Goal: Task Accomplishment & Management: Use online tool/utility

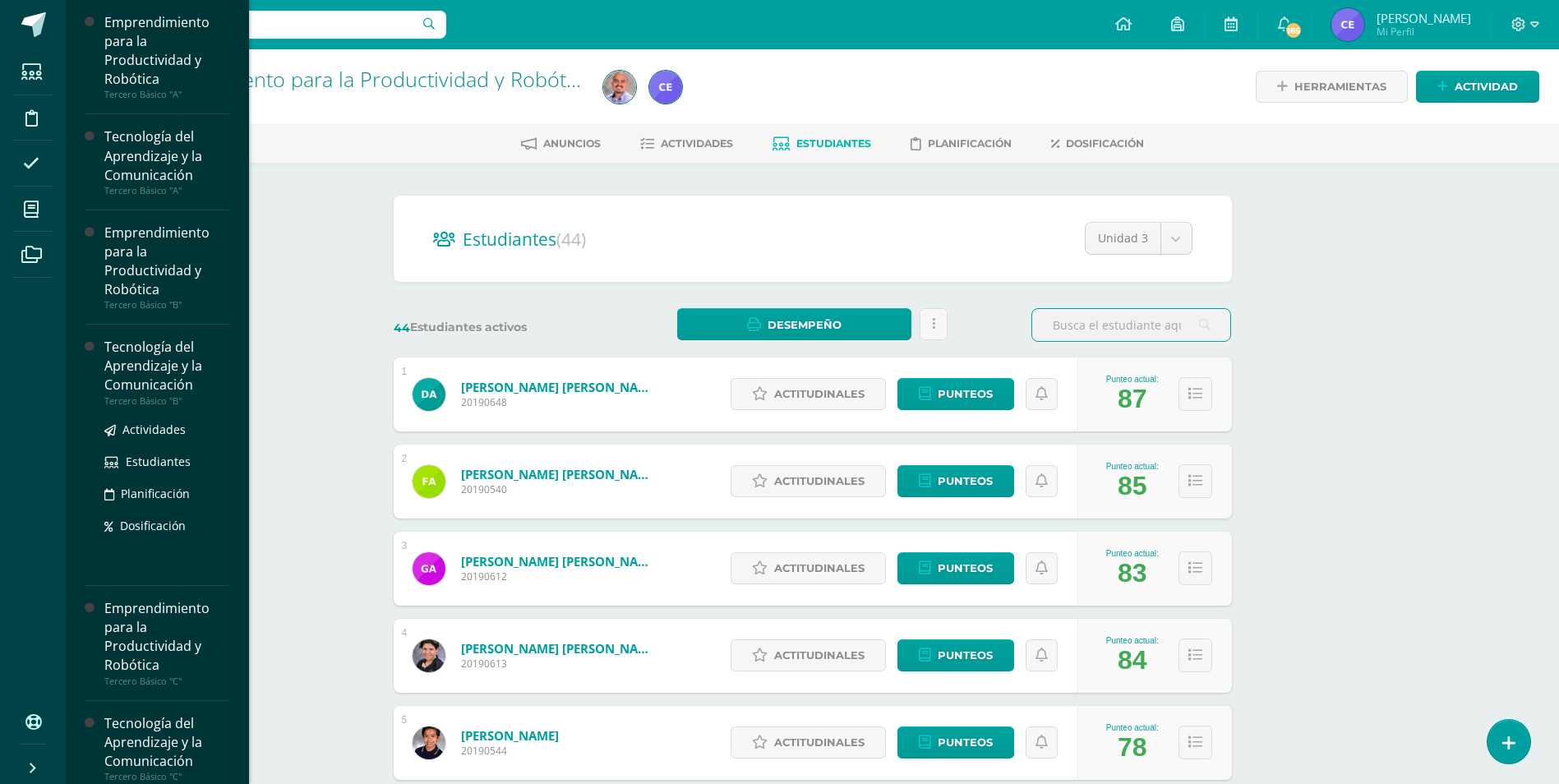
scroll to position [82, 0]
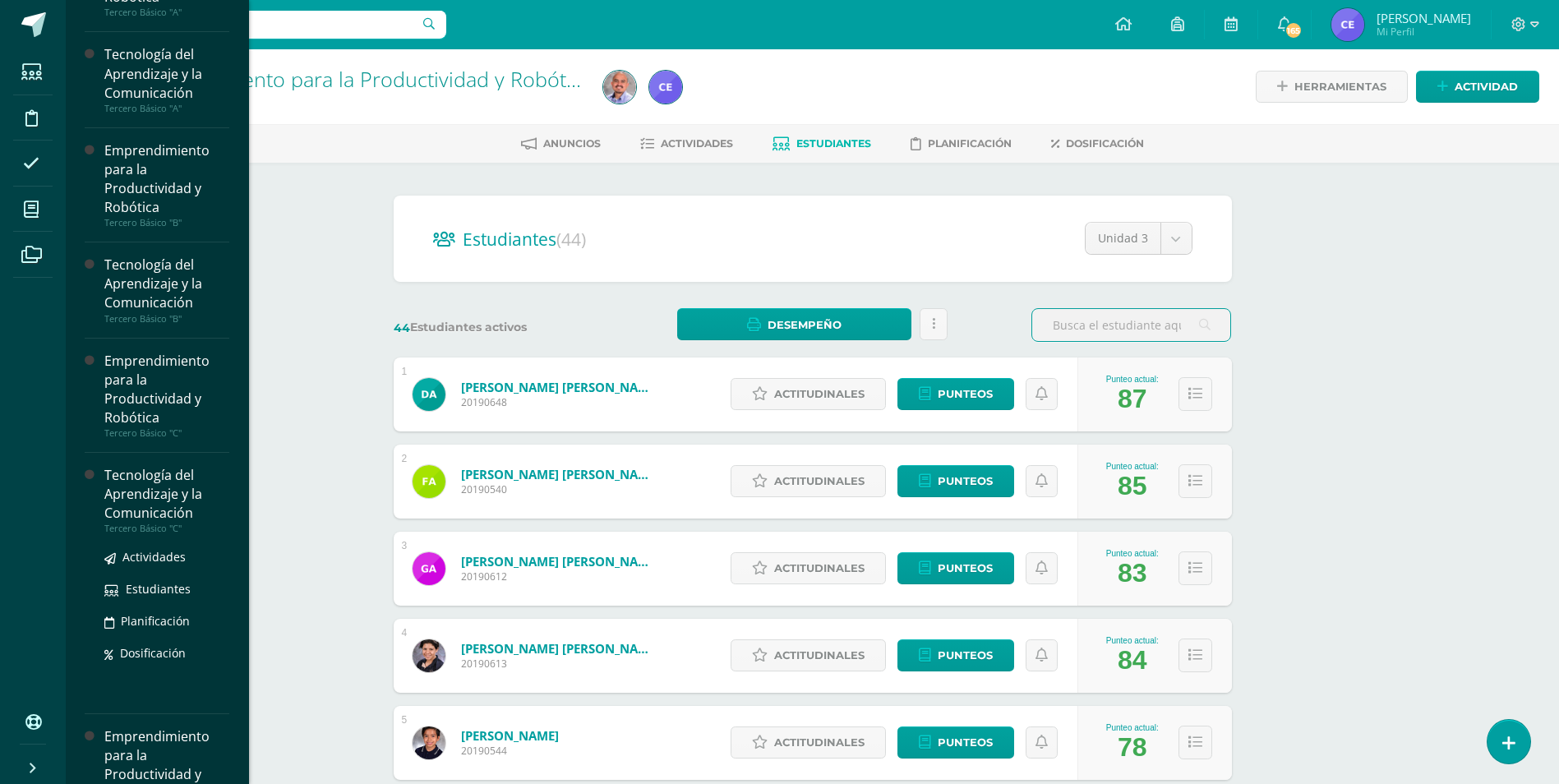
click at [149, 492] on div "Tecnología del Aprendizaje y la Comunicación" at bounding box center [167, 494] width 125 height 57
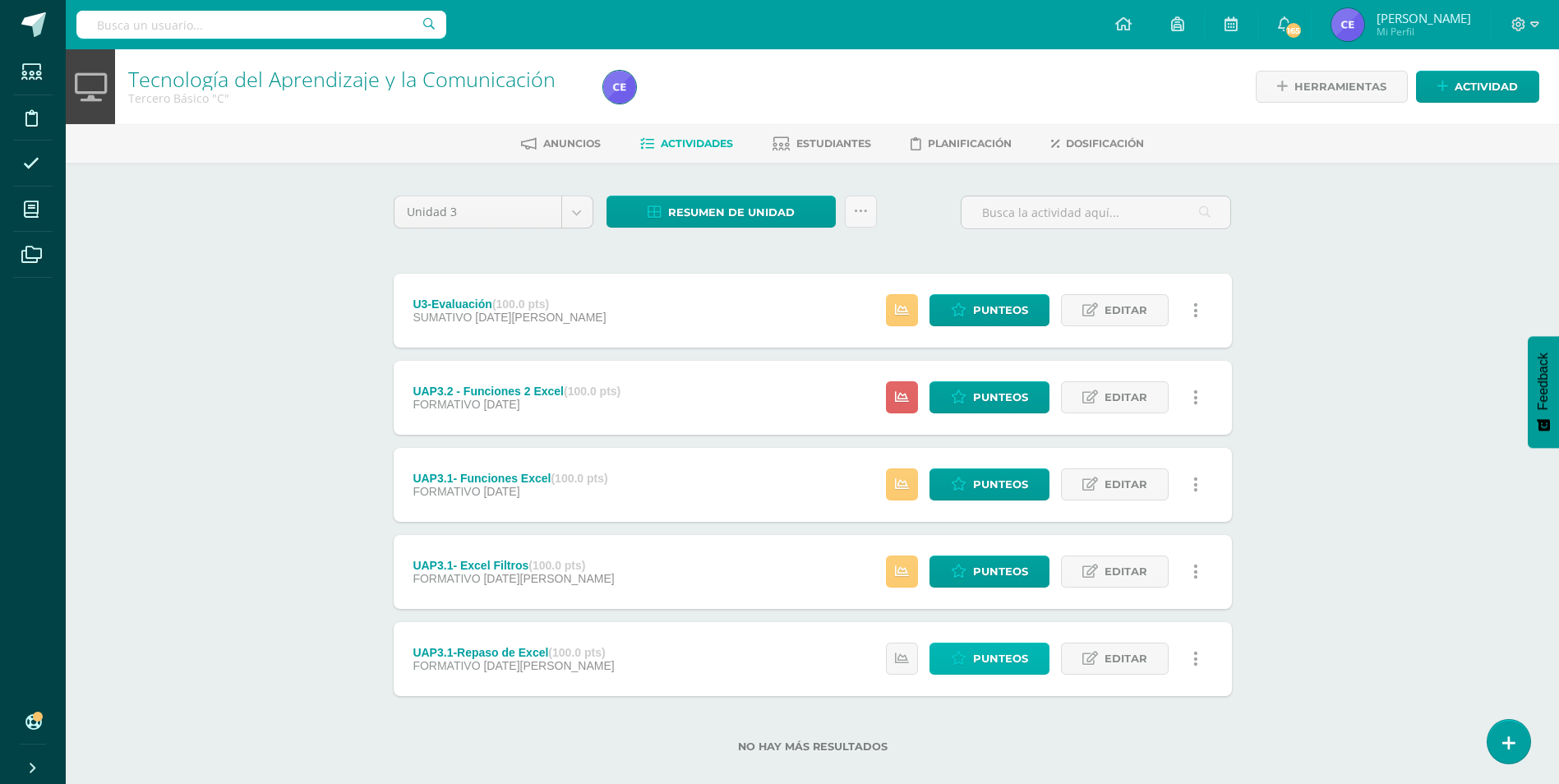
click at [994, 658] on span "Punteos" at bounding box center [1001, 658] width 55 height 30
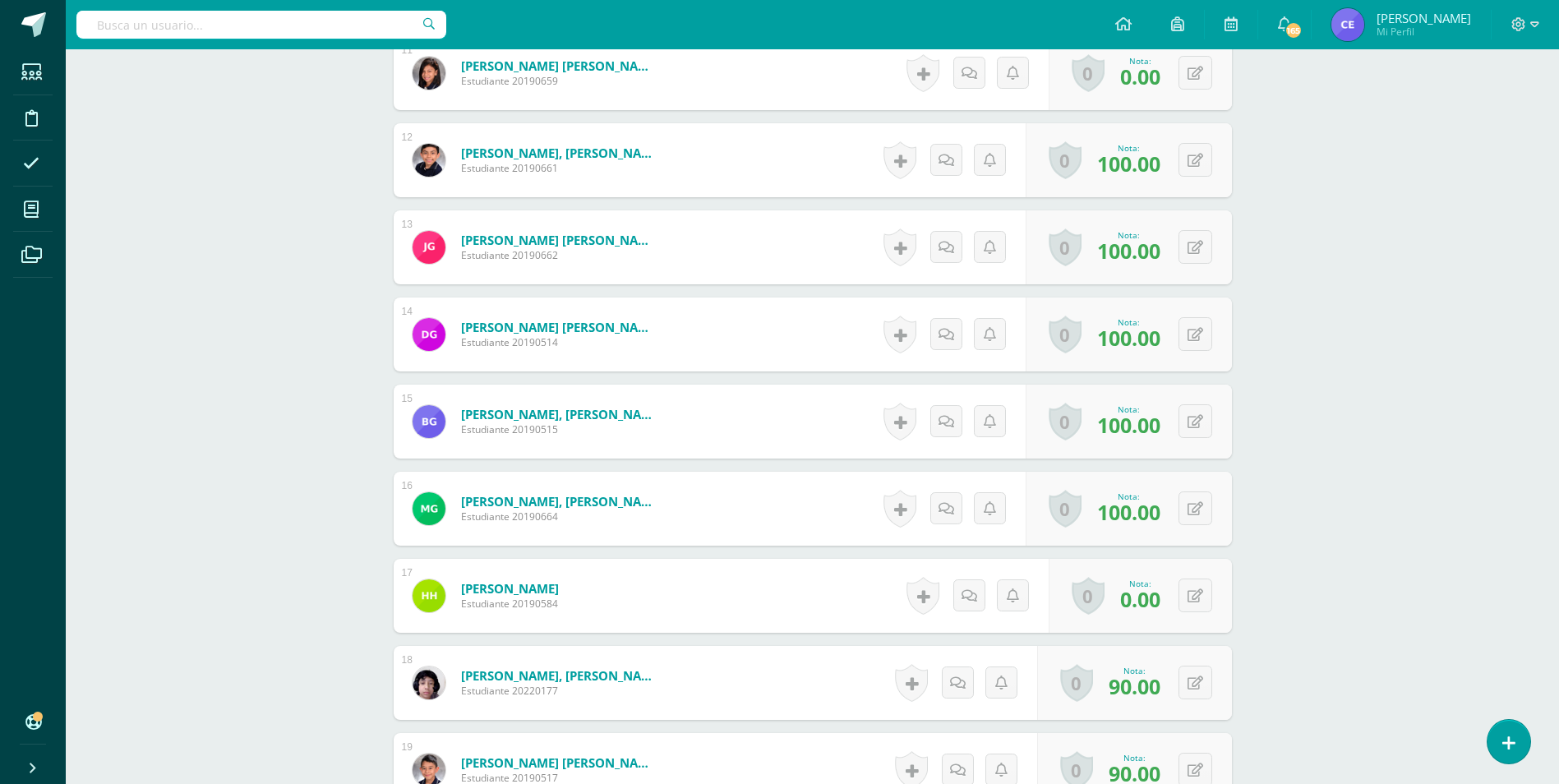
scroll to position [1484, 0]
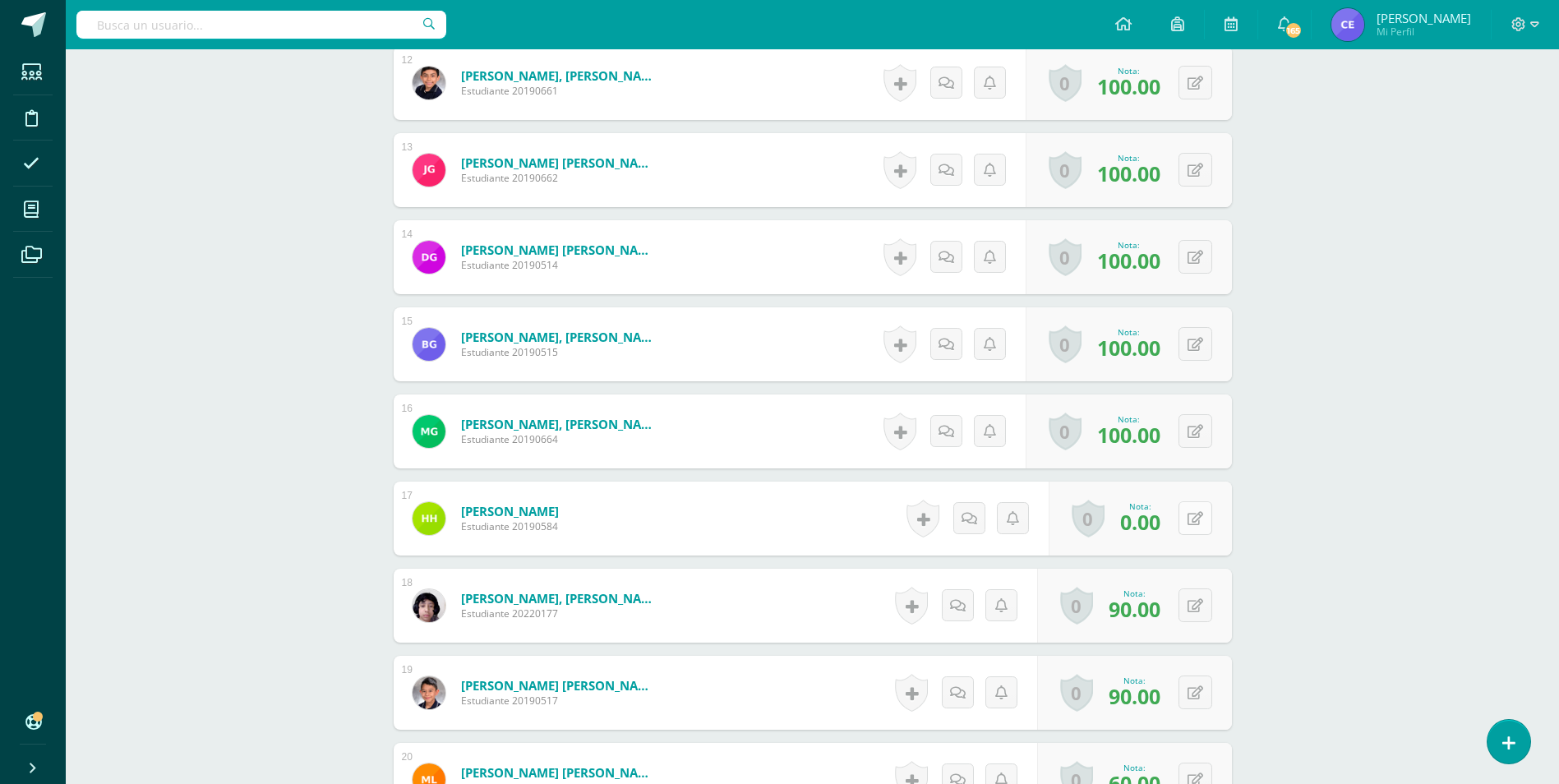
click at [1194, 512] on button at bounding box center [1195, 518] width 34 height 34
type input "30"
click at [1169, 522] on icon at bounding box center [1163, 523] width 15 height 14
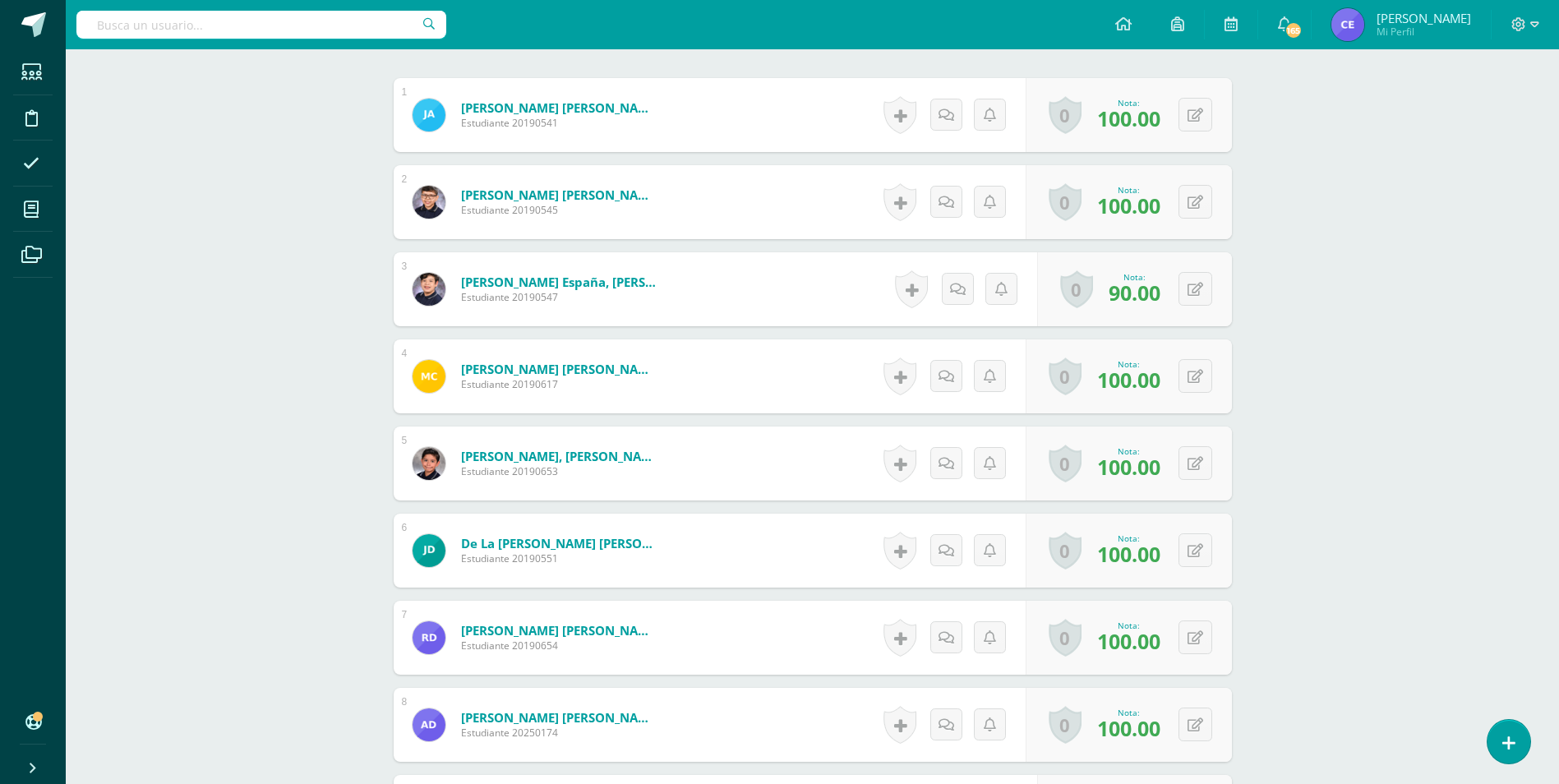
scroll to position [0, 0]
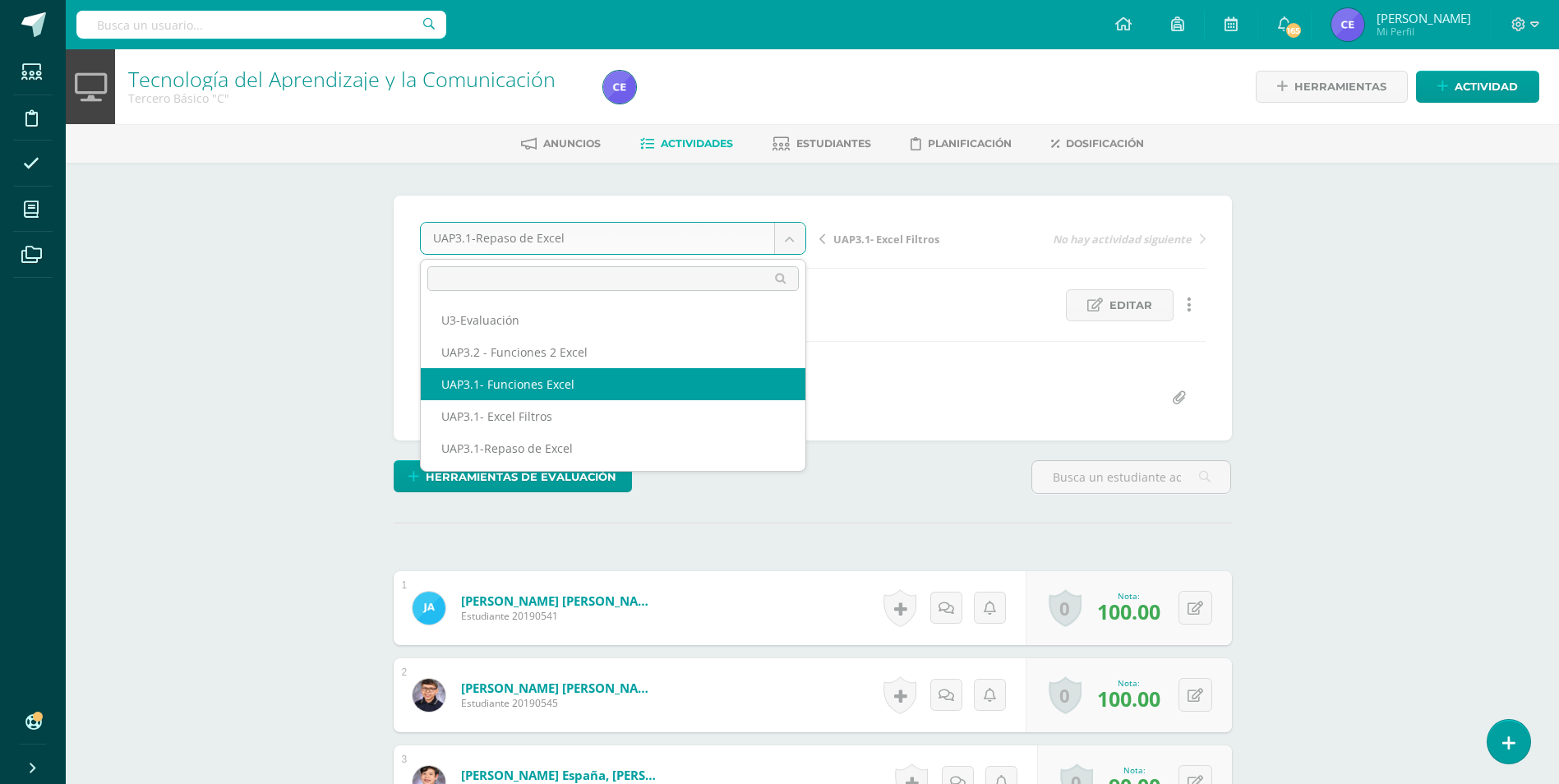
select select "/dashboard/teacher/grade-activity/224321/"
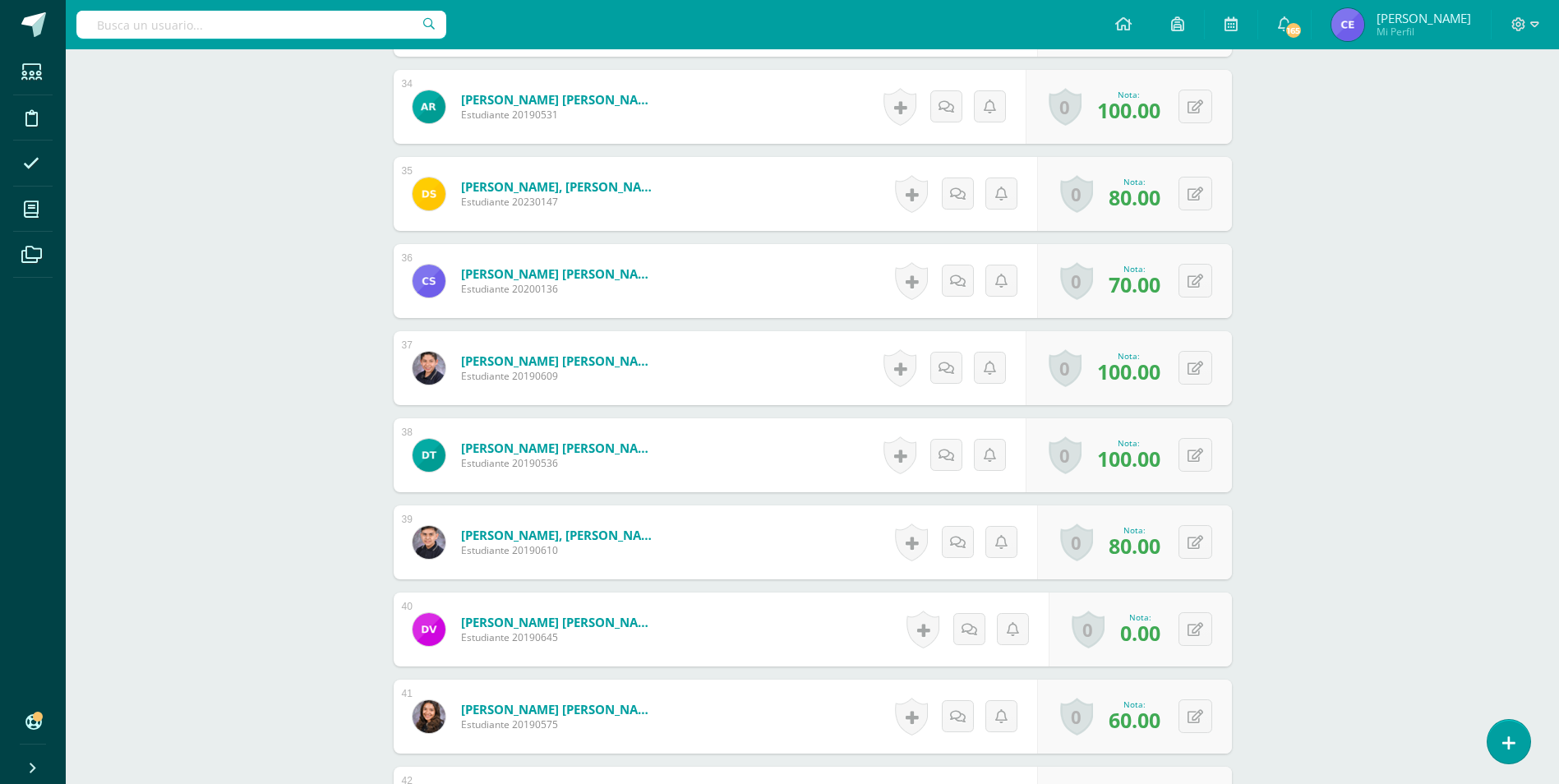
scroll to position [3378, 0]
click at [1199, 635] on icon at bounding box center [1207, 628] width 16 height 14
type input "50"
click at [1164, 638] on icon at bounding box center [1163, 634] width 15 height 14
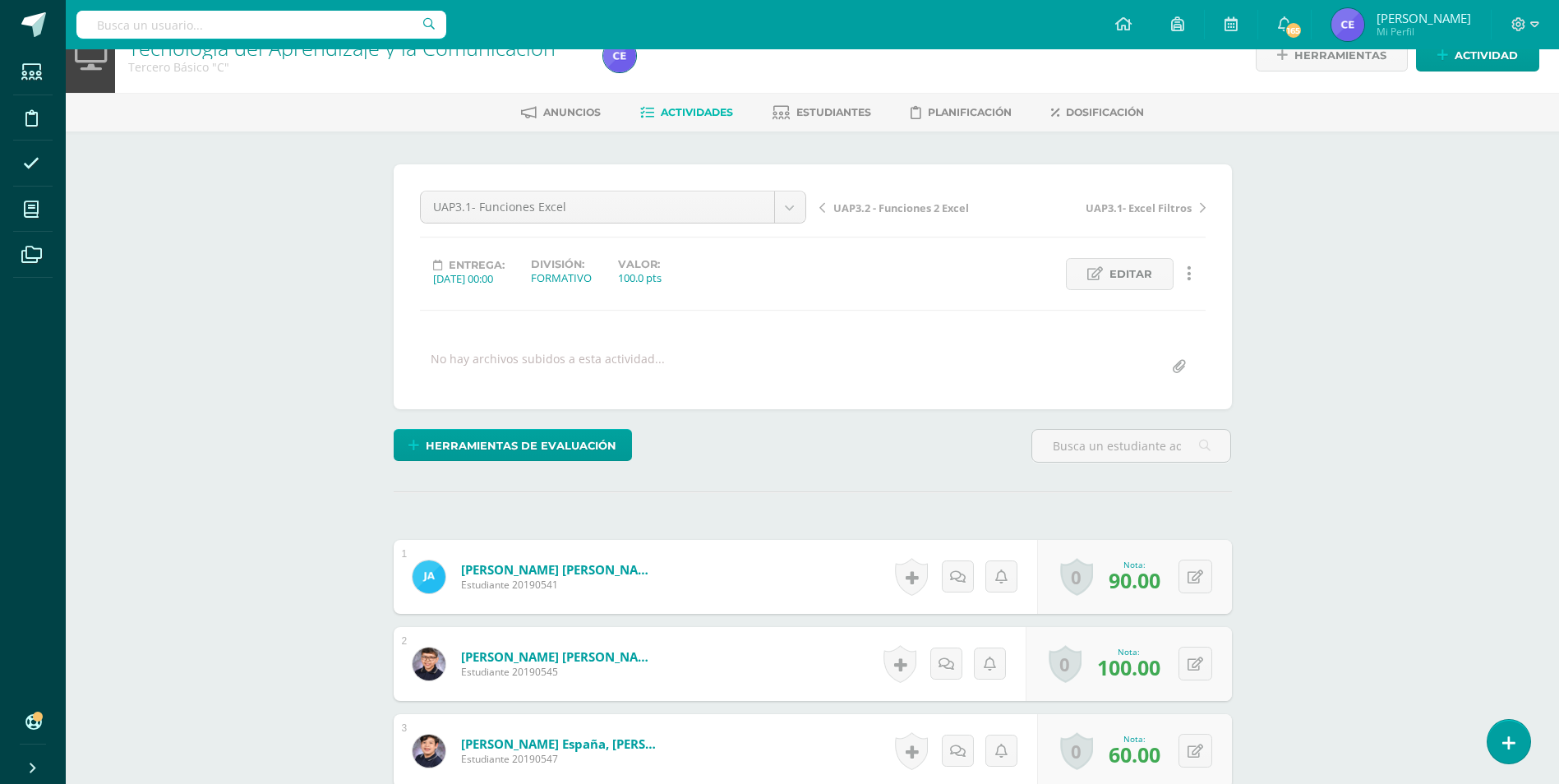
scroll to position [0, 0]
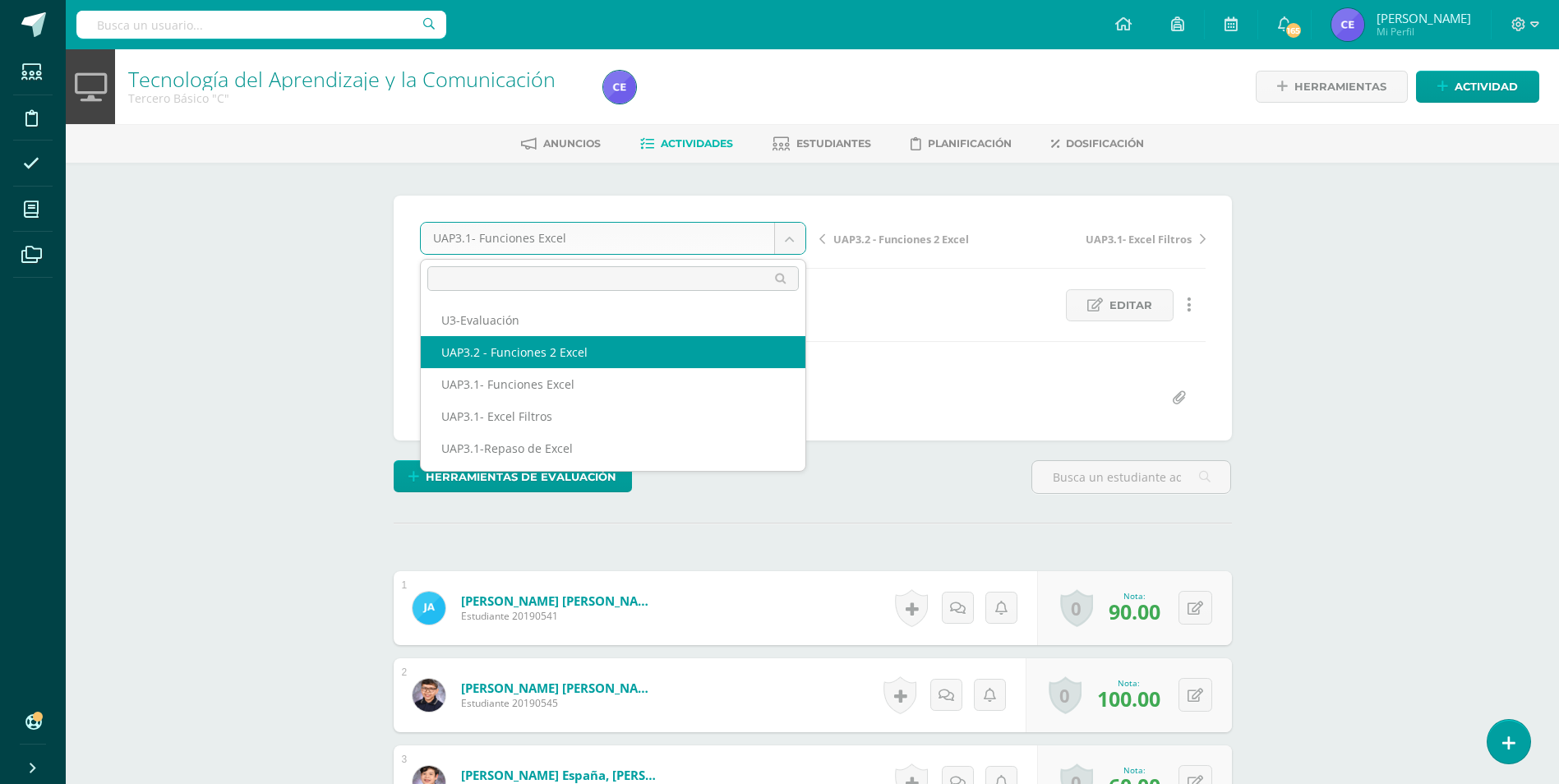
select select "/dashboard/teacher/grade-activity/224325/"
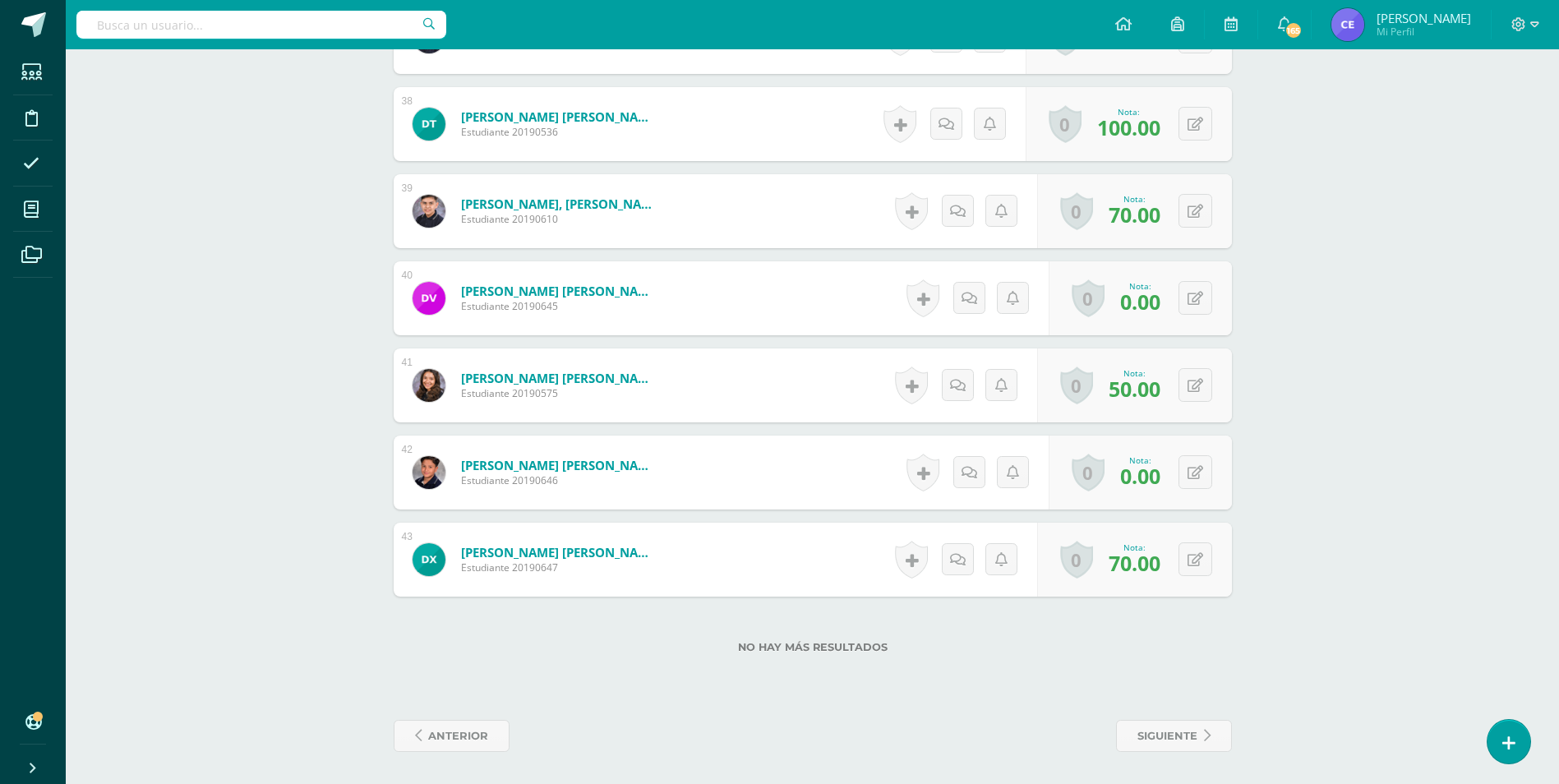
scroll to position [3709, 0]
click at [1196, 295] on button at bounding box center [1195, 296] width 34 height 34
type input "50"
click at [1168, 304] on icon at bounding box center [1163, 302] width 15 height 14
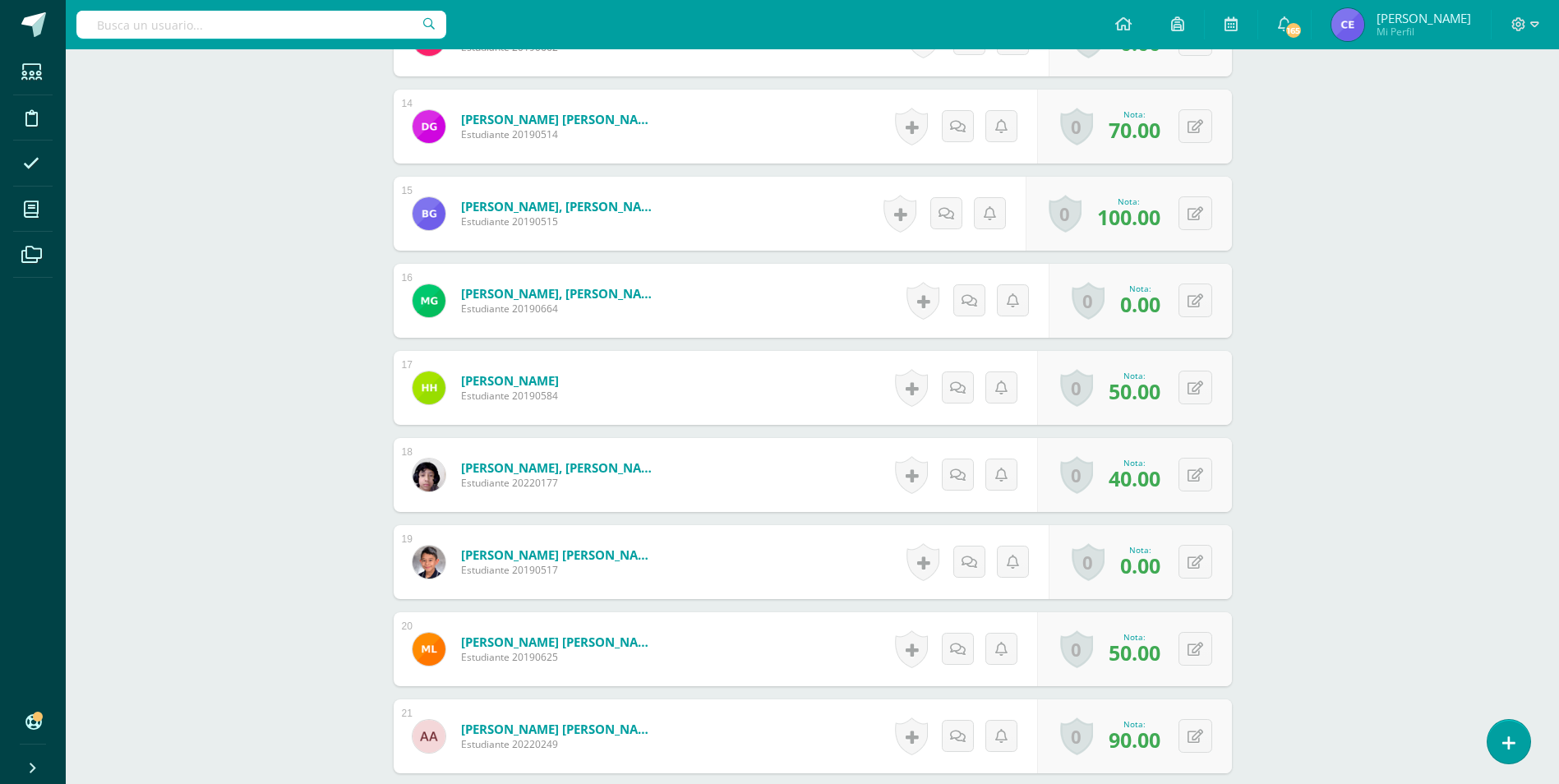
scroll to position [1644, 0]
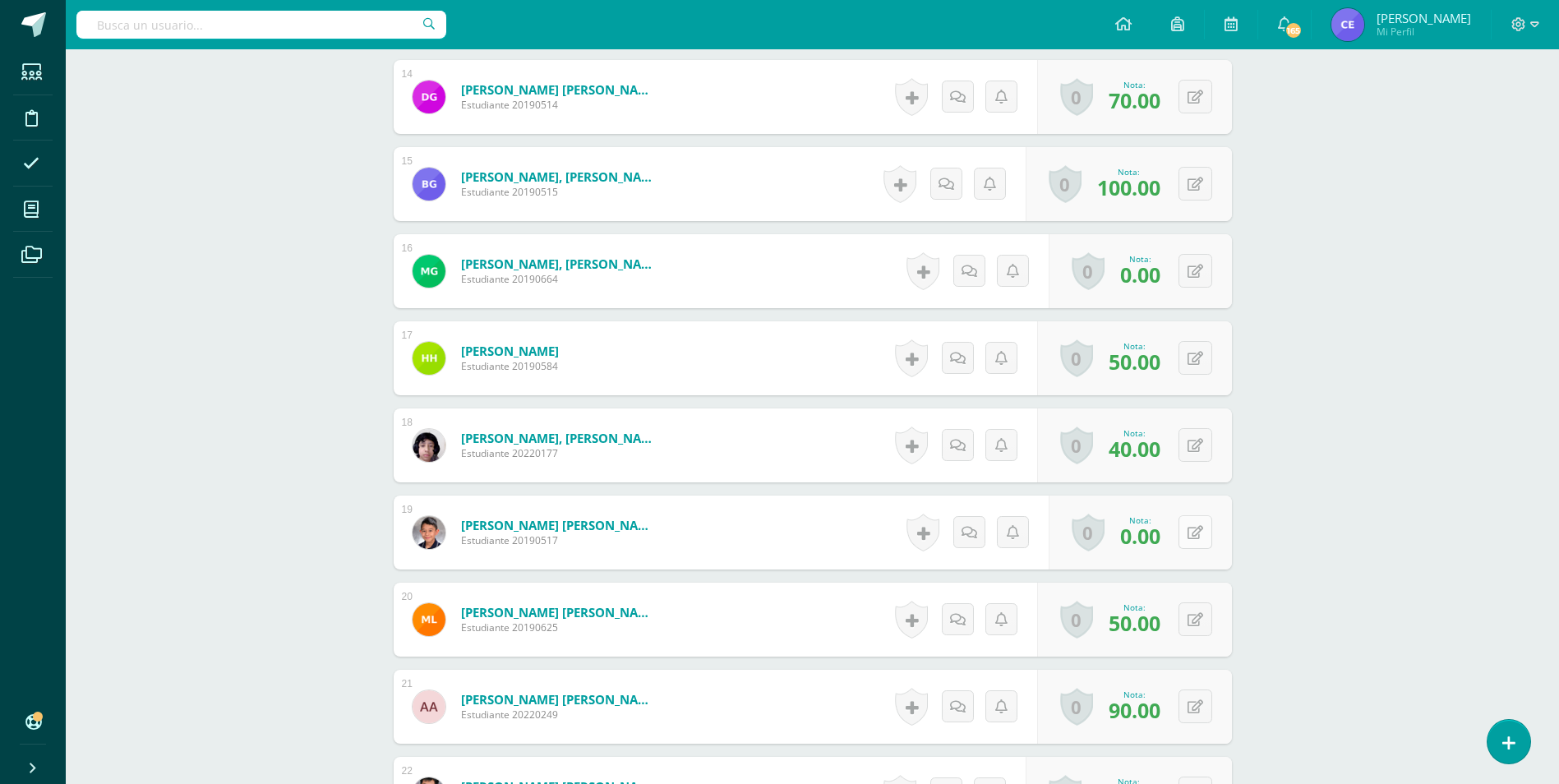
click at [1194, 537] on icon at bounding box center [1195, 532] width 16 height 14
type input "50"
click at [1168, 544] on icon at bounding box center [1163, 537] width 15 height 14
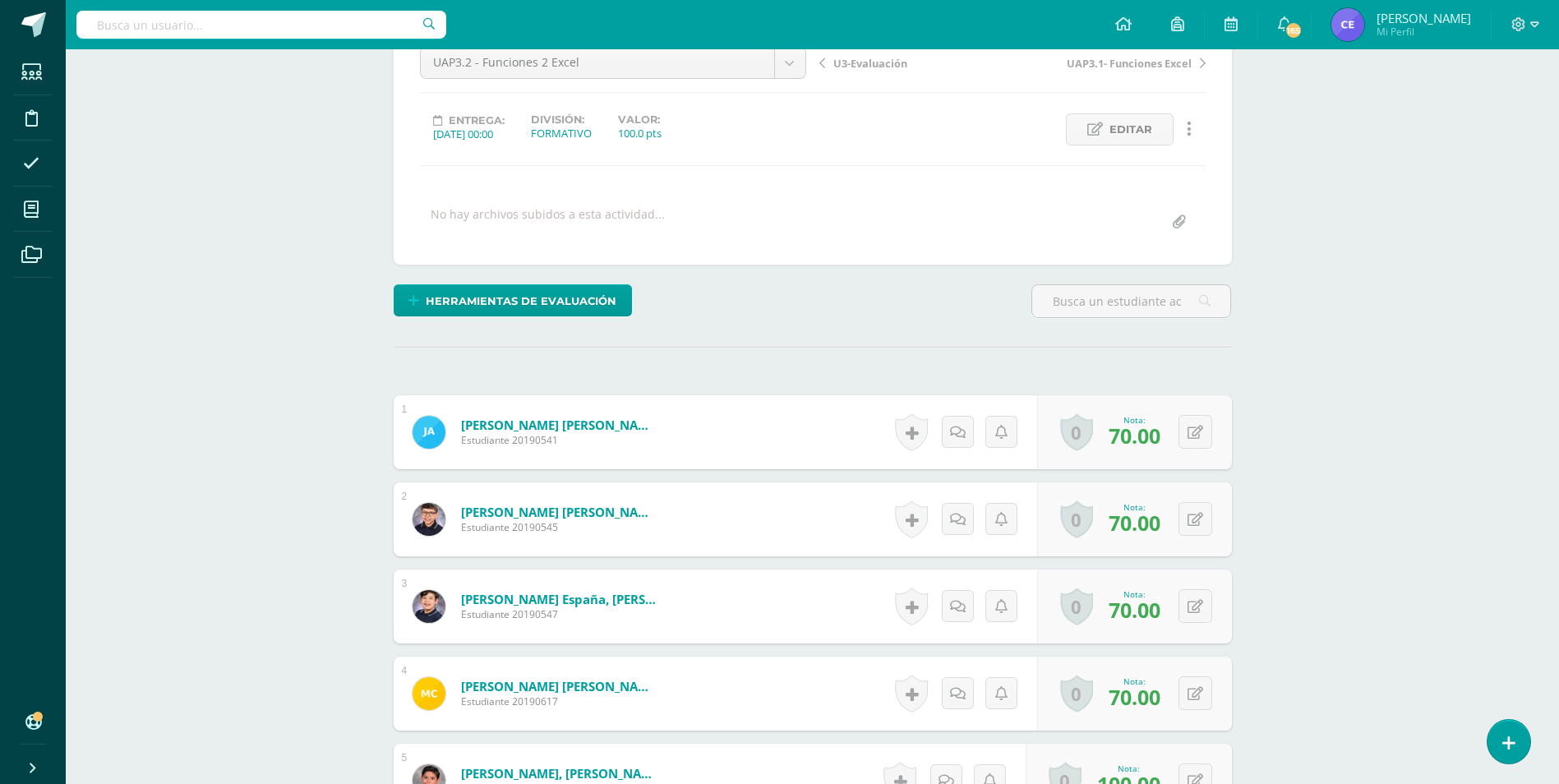
scroll to position [0, 0]
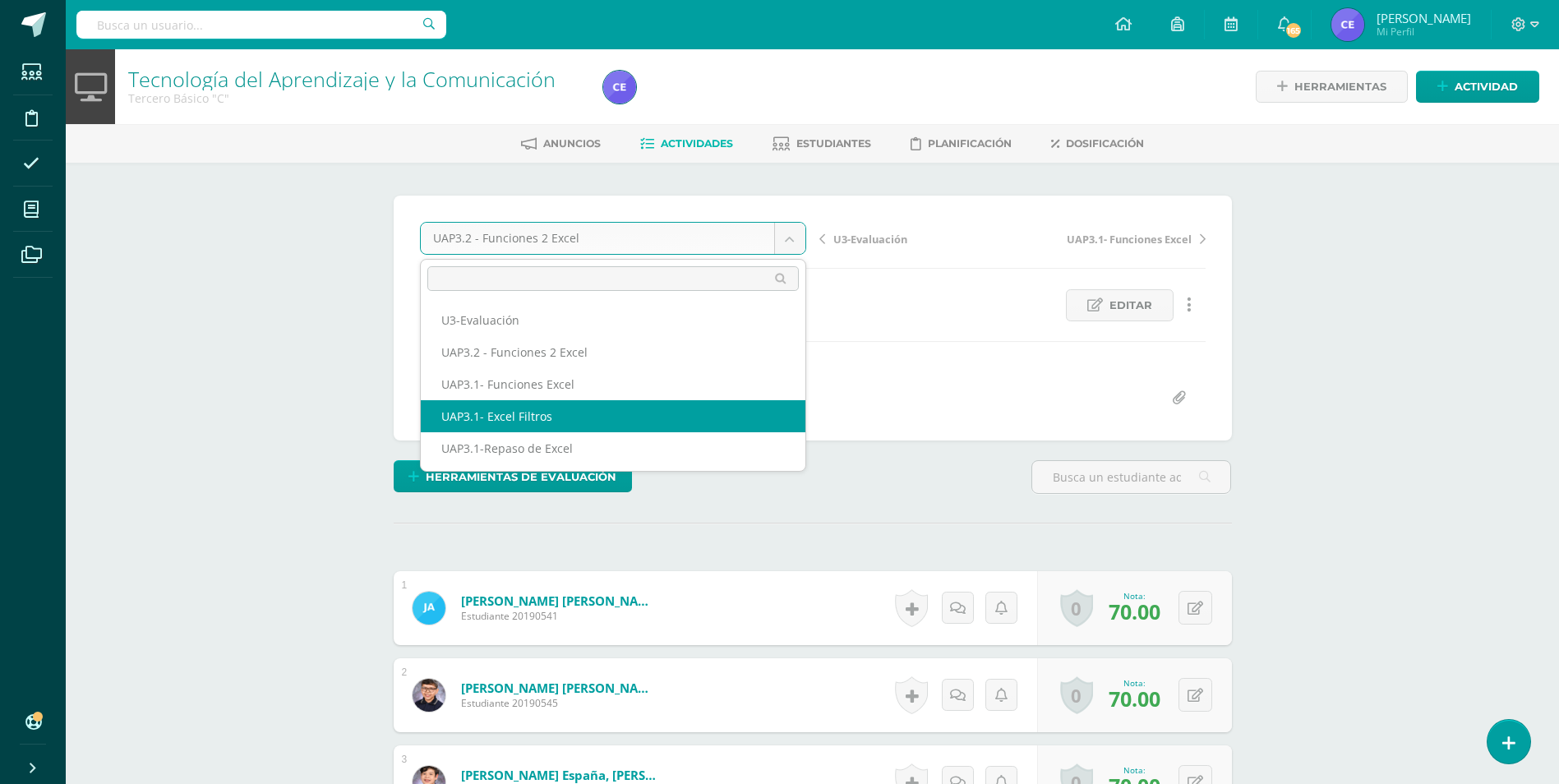
select select "/dashboard/teacher/grade-activity/223476/"
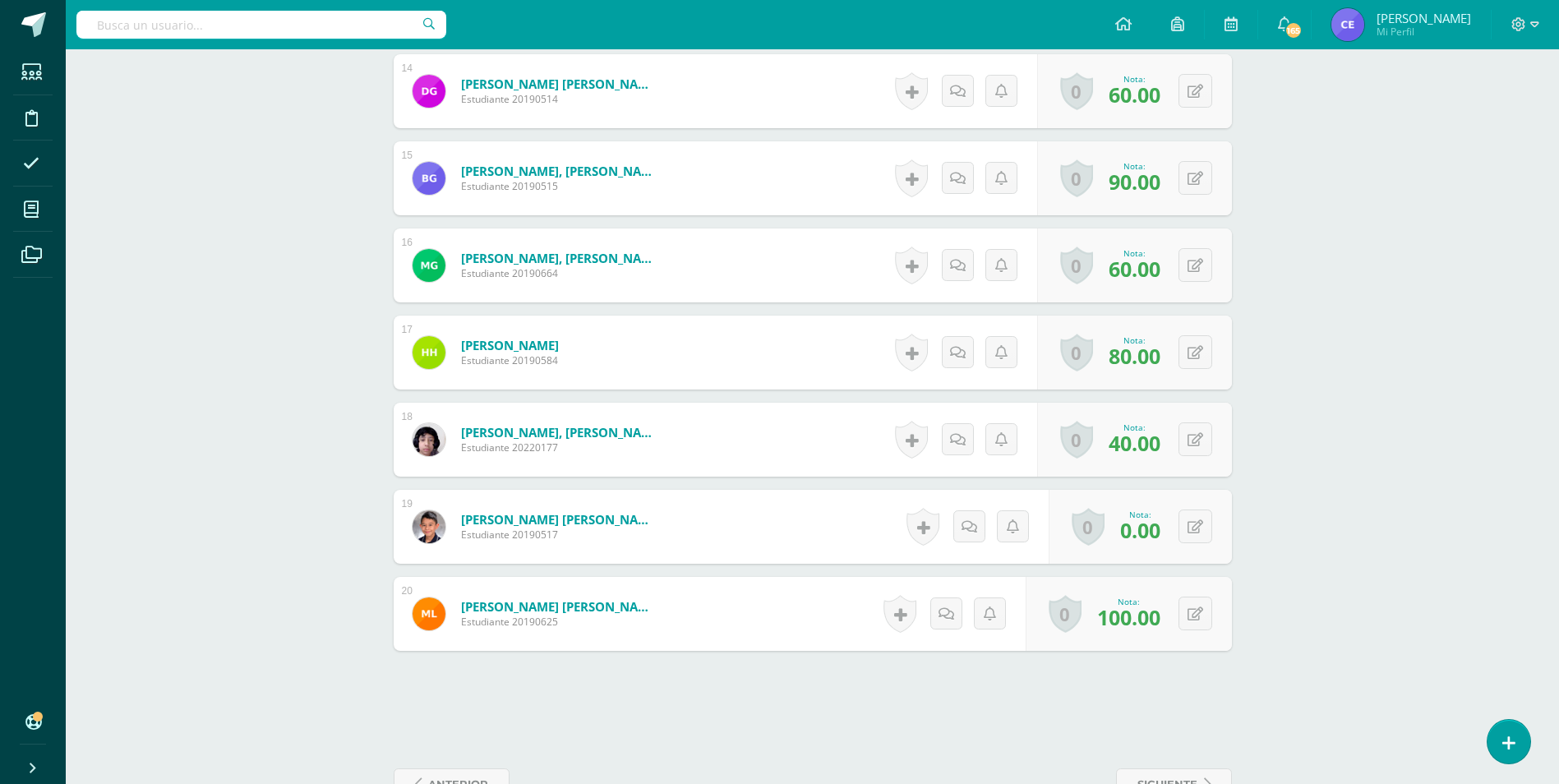
scroll to position [1650, 0]
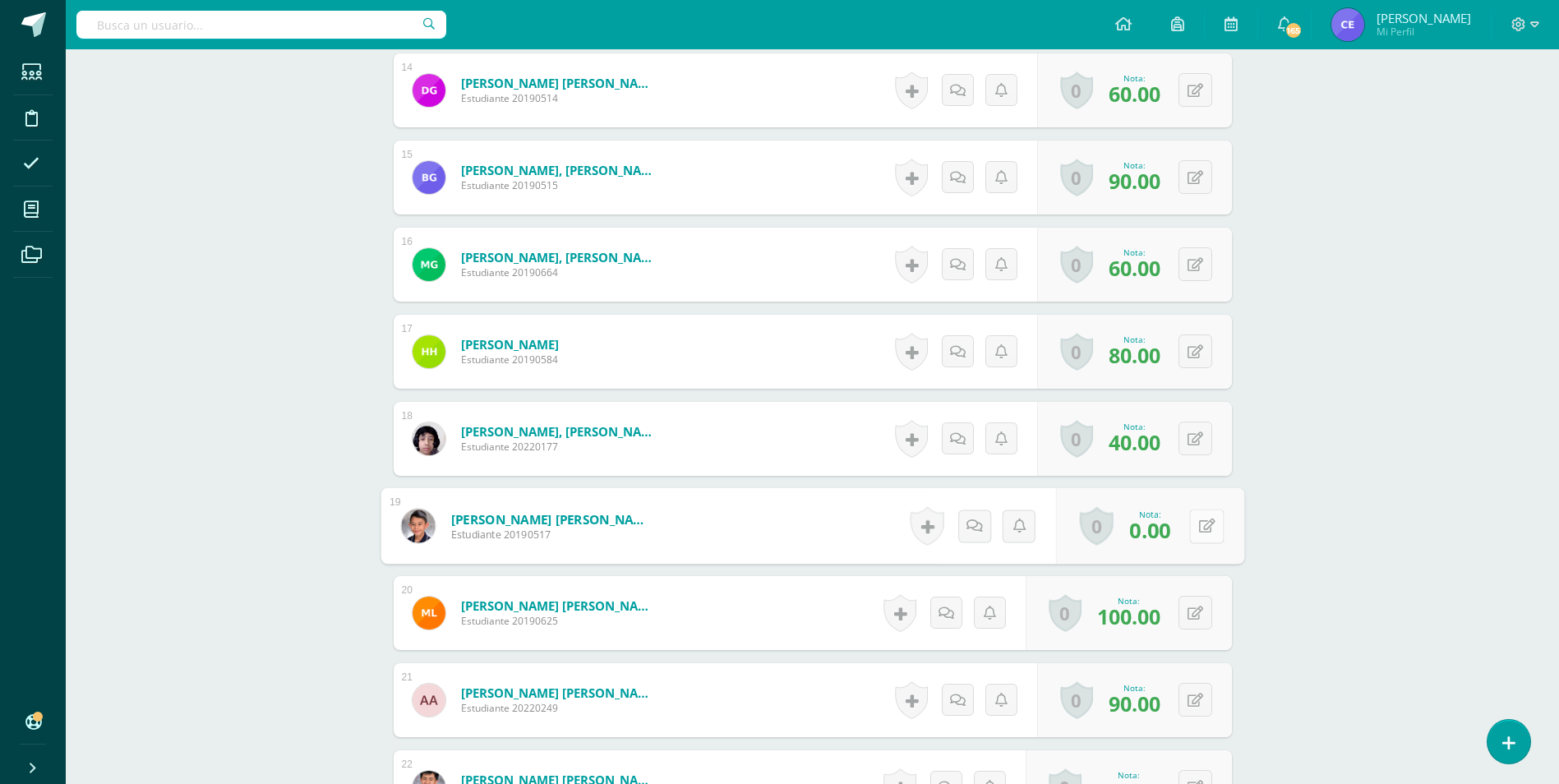
click at [1191, 536] on button at bounding box center [1207, 526] width 35 height 35
type input "30"
click at [1170, 533] on link at bounding box center [1163, 531] width 33 height 33
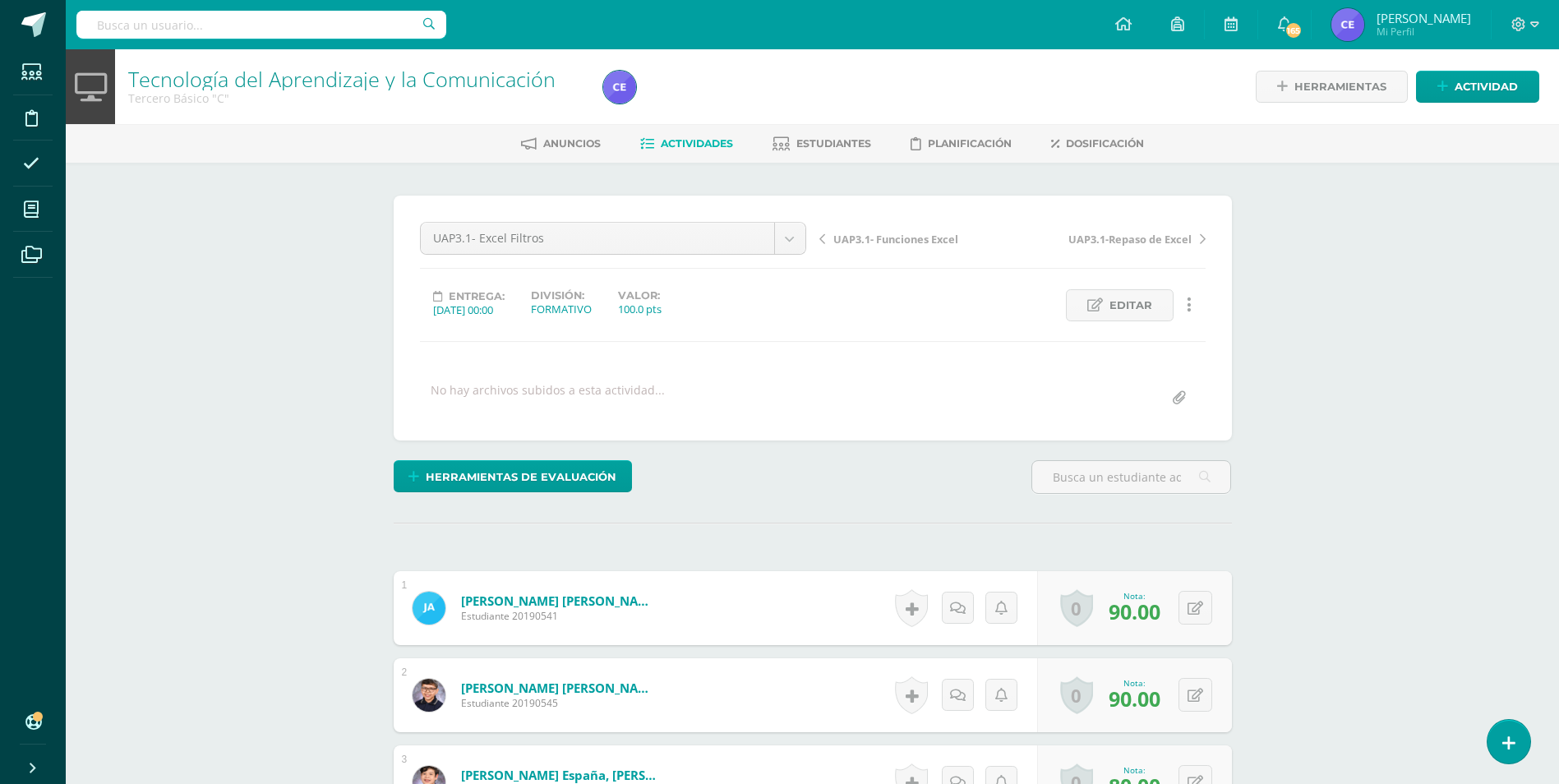
scroll to position [1, 0]
click at [834, 141] on span "Estudiantes" at bounding box center [834, 142] width 75 height 12
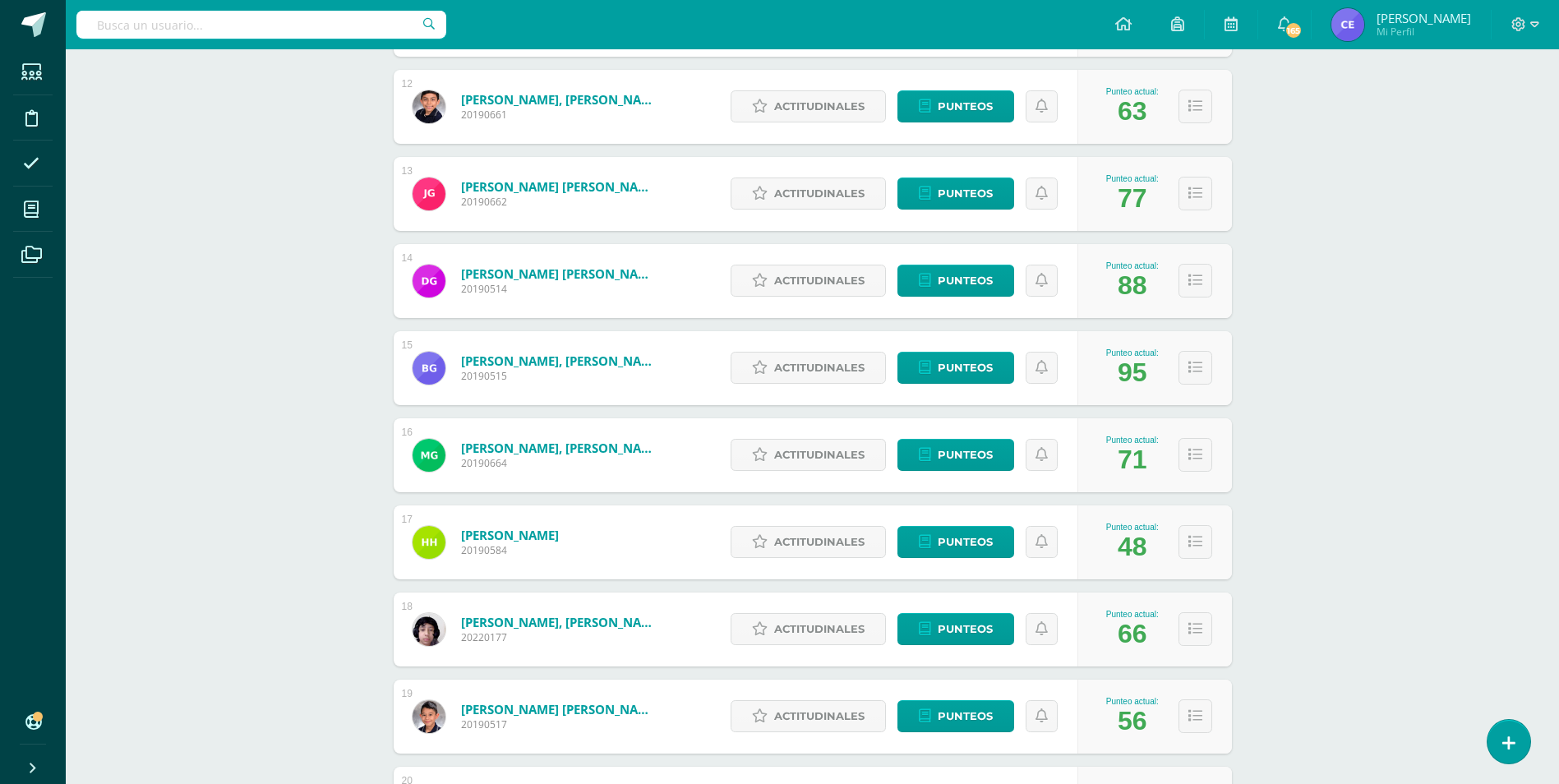
scroll to position [1274, 0]
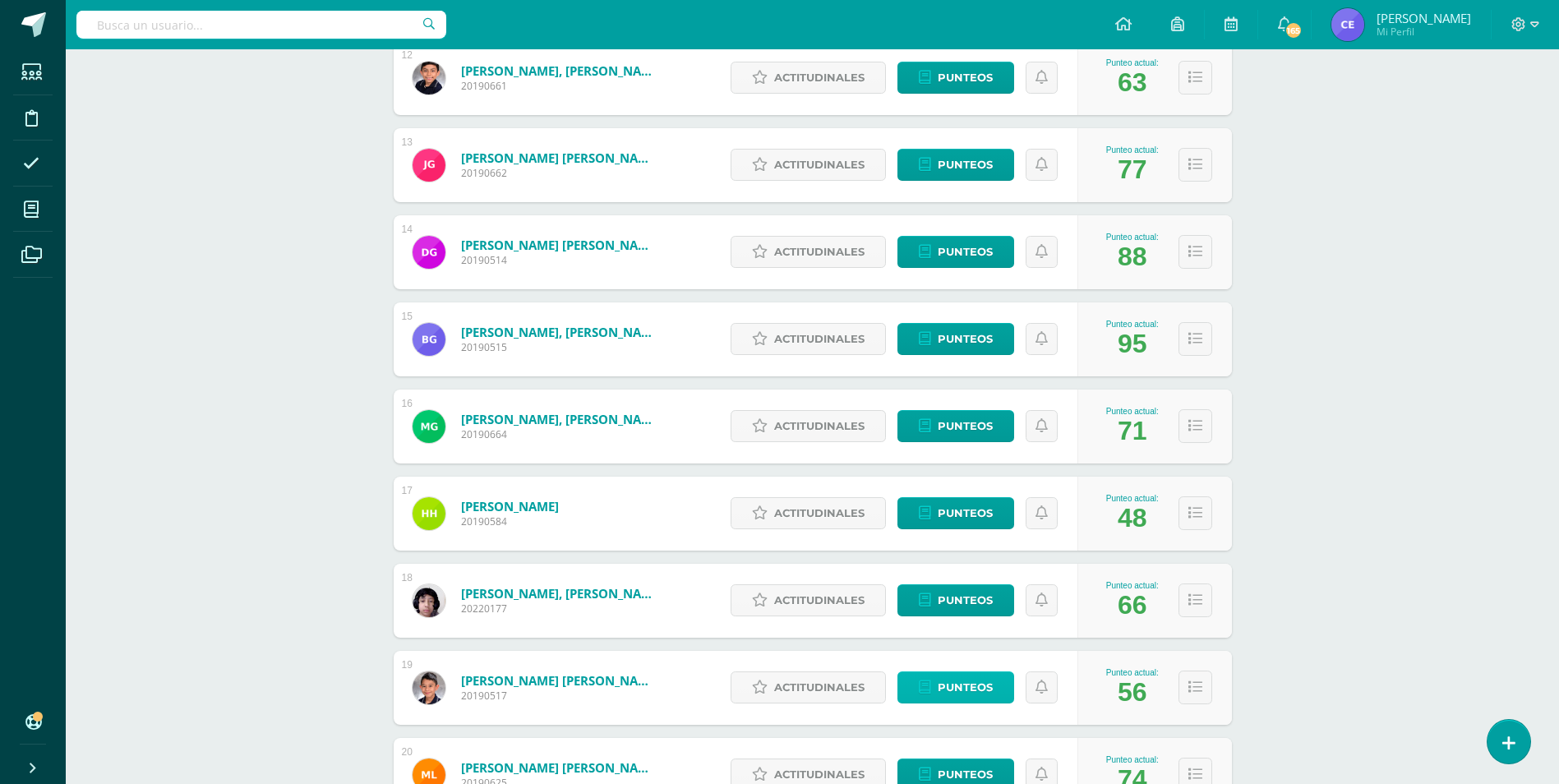
click at [966, 694] on span "Punteos" at bounding box center [965, 687] width 55 height 30
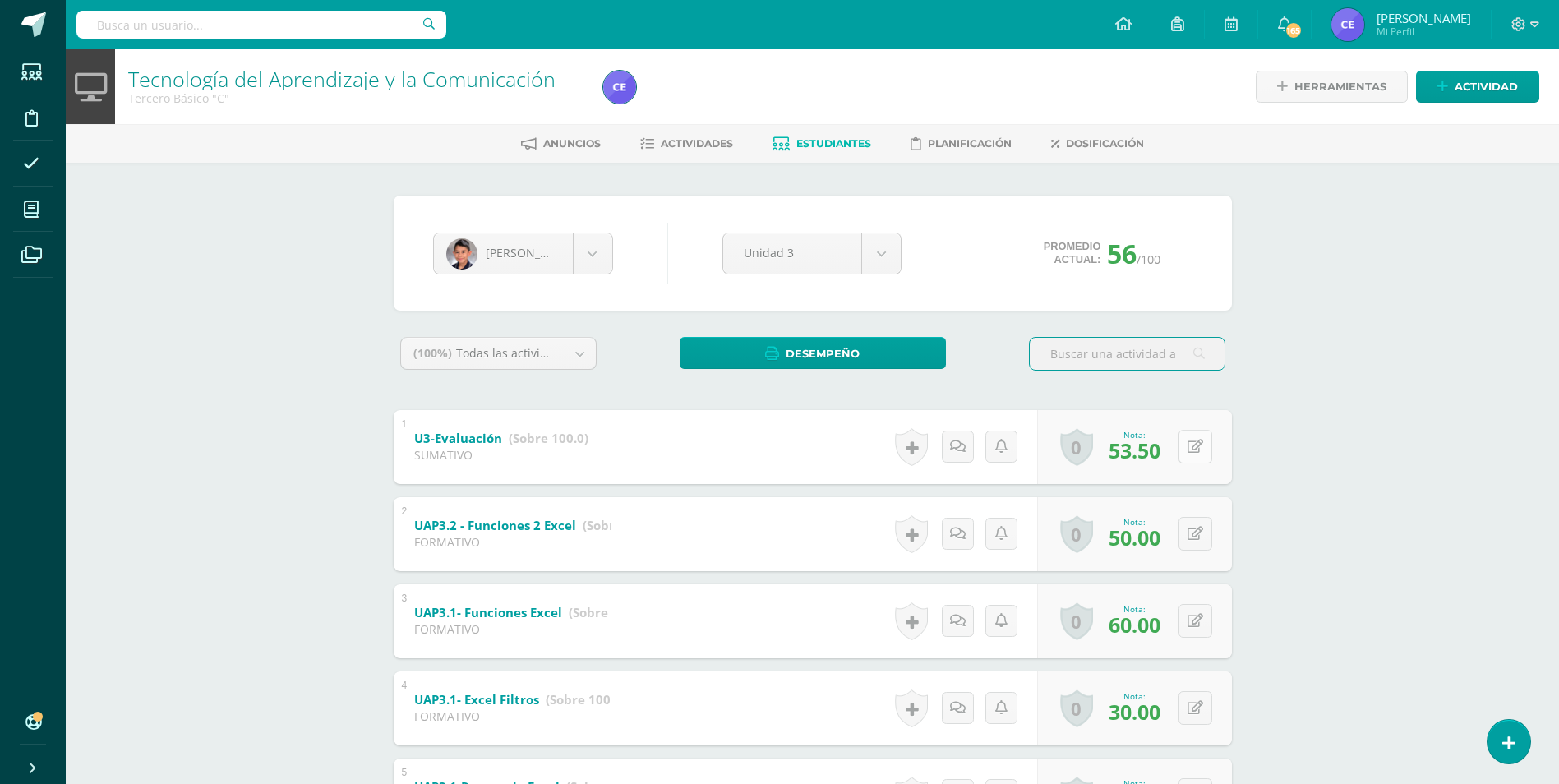
click at [1196, 449] on button at bounding box center [1195, 446] width 34 height 34
click at [1162, 455] on icon at bounding box center [1163, 452] width 15 height 14
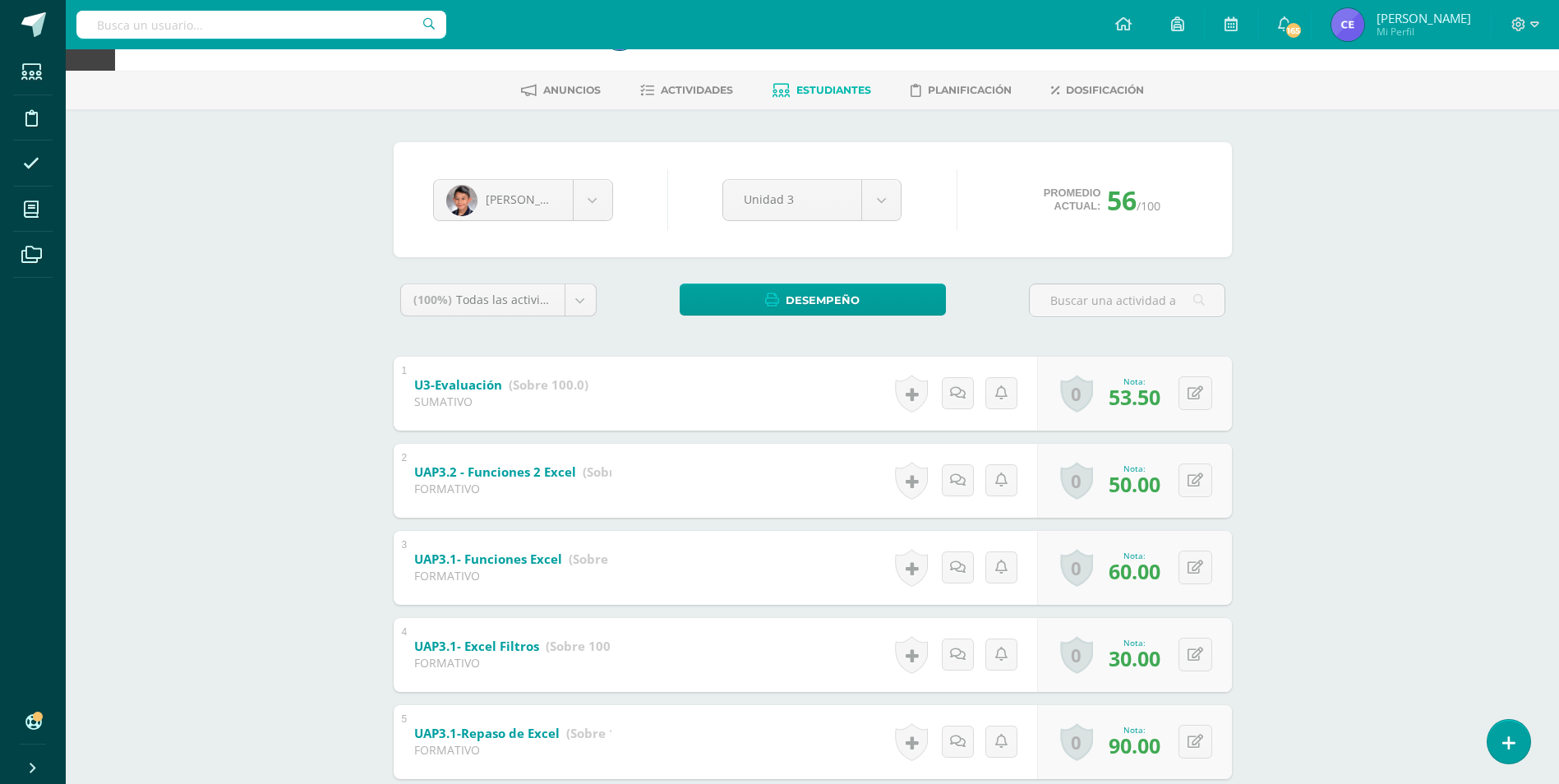
scroll to position [82, 0]
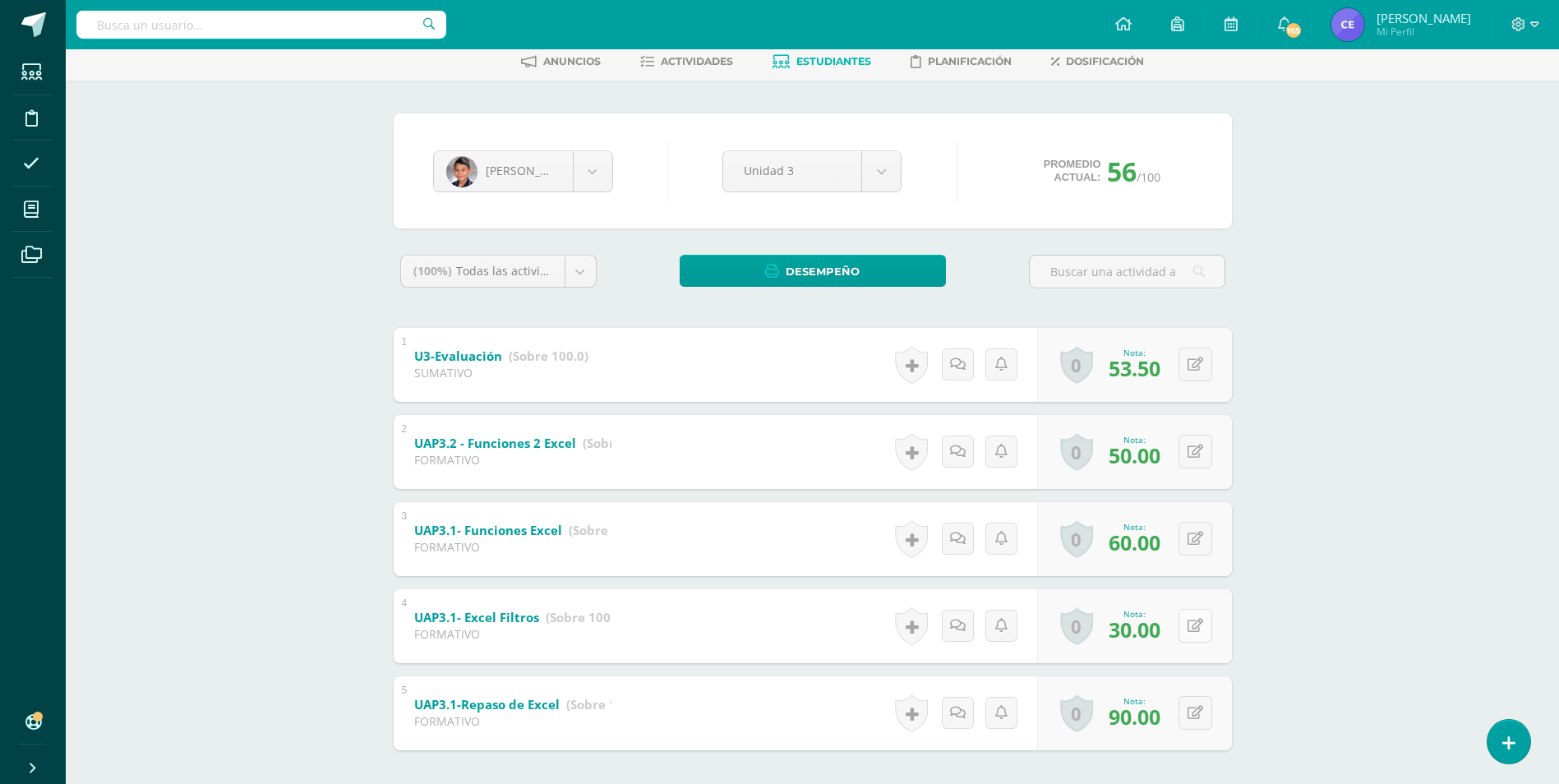
click at [1192, 626] on button at bounding box center [1195, 626] width 34 height 34
type input "40"
click at [1160, 636] on icon at bounding box center [1163, 631] width 15 height 14
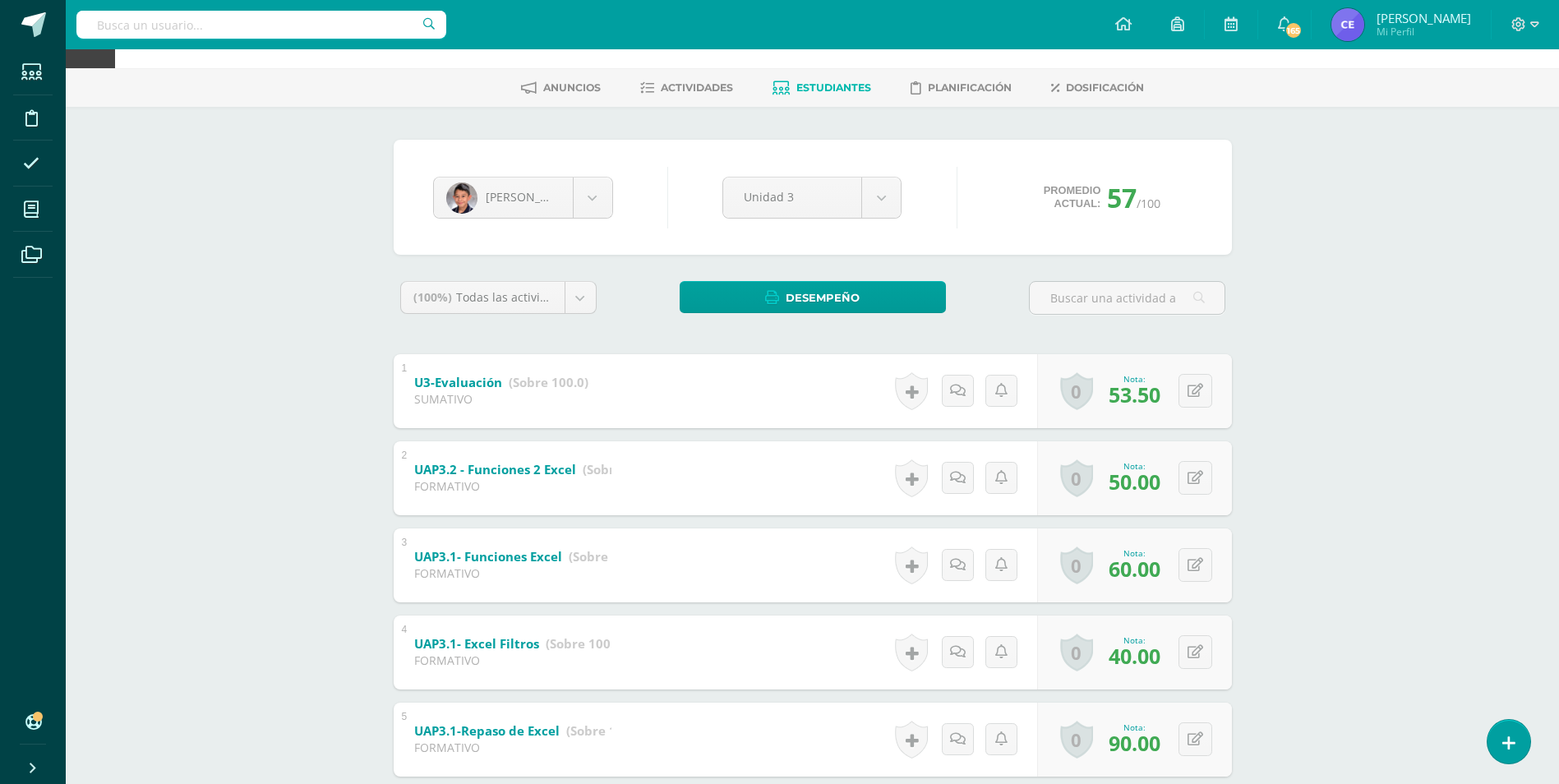
scroll to position [158, 0]
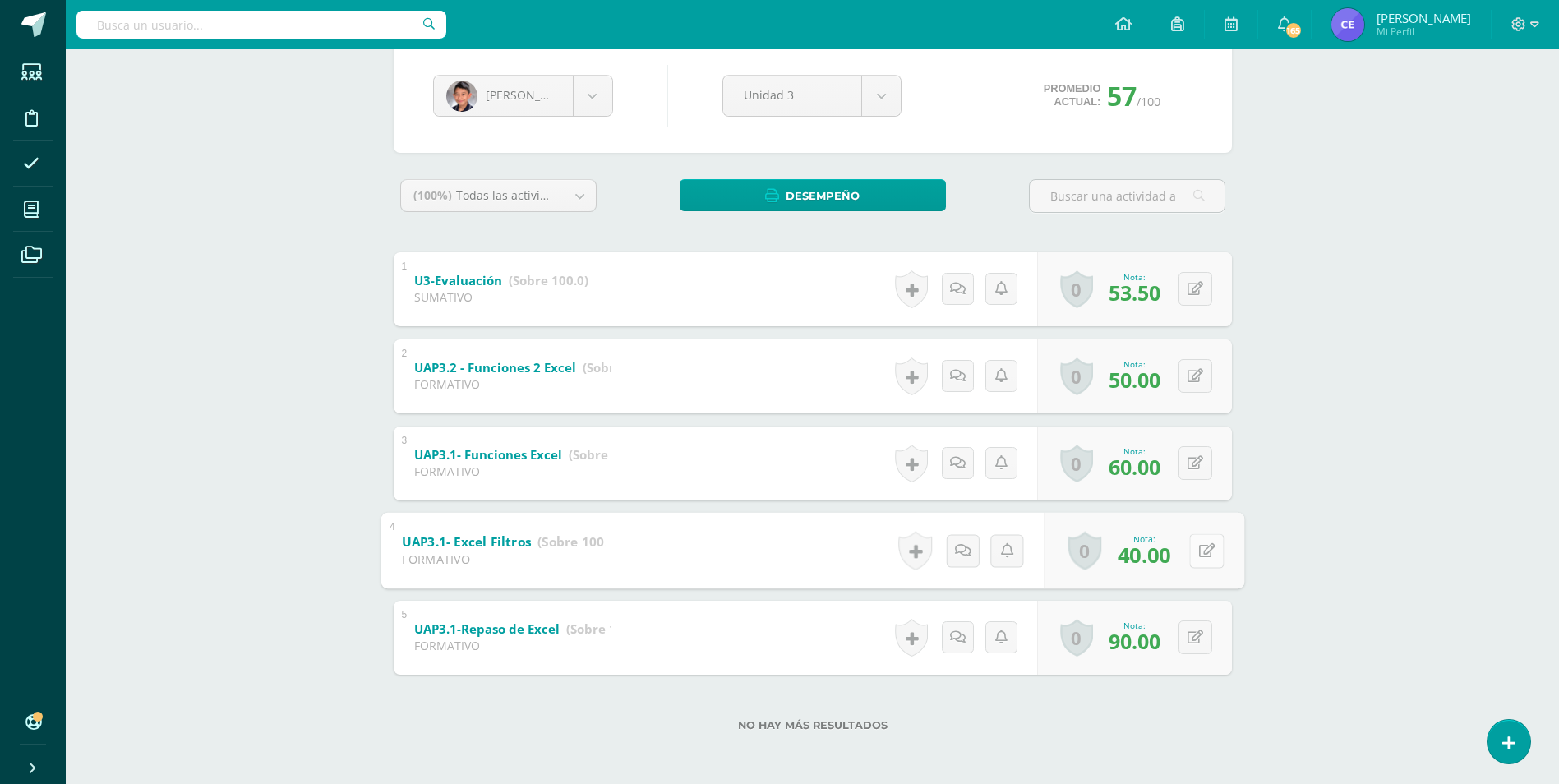
click at [1193, 554] on button at bounding box center [1207, 551] width 35 height 35
click at [1158, 562] on icon at bounding box center [1163, 555] width 15 height 14
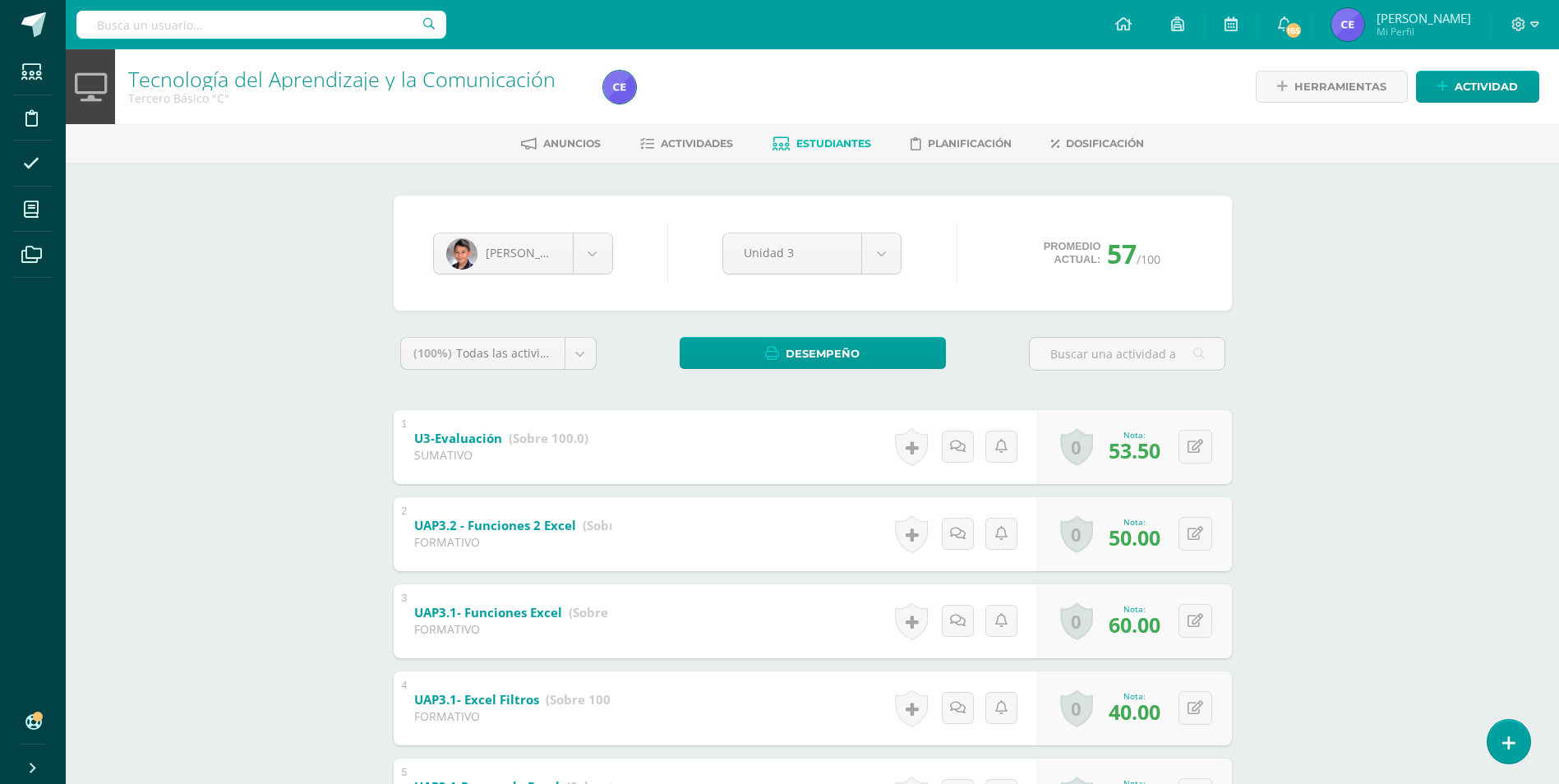
click at [838, 140] on span "Estudiantes" at bounding box center [834, 143] width 75 height 12
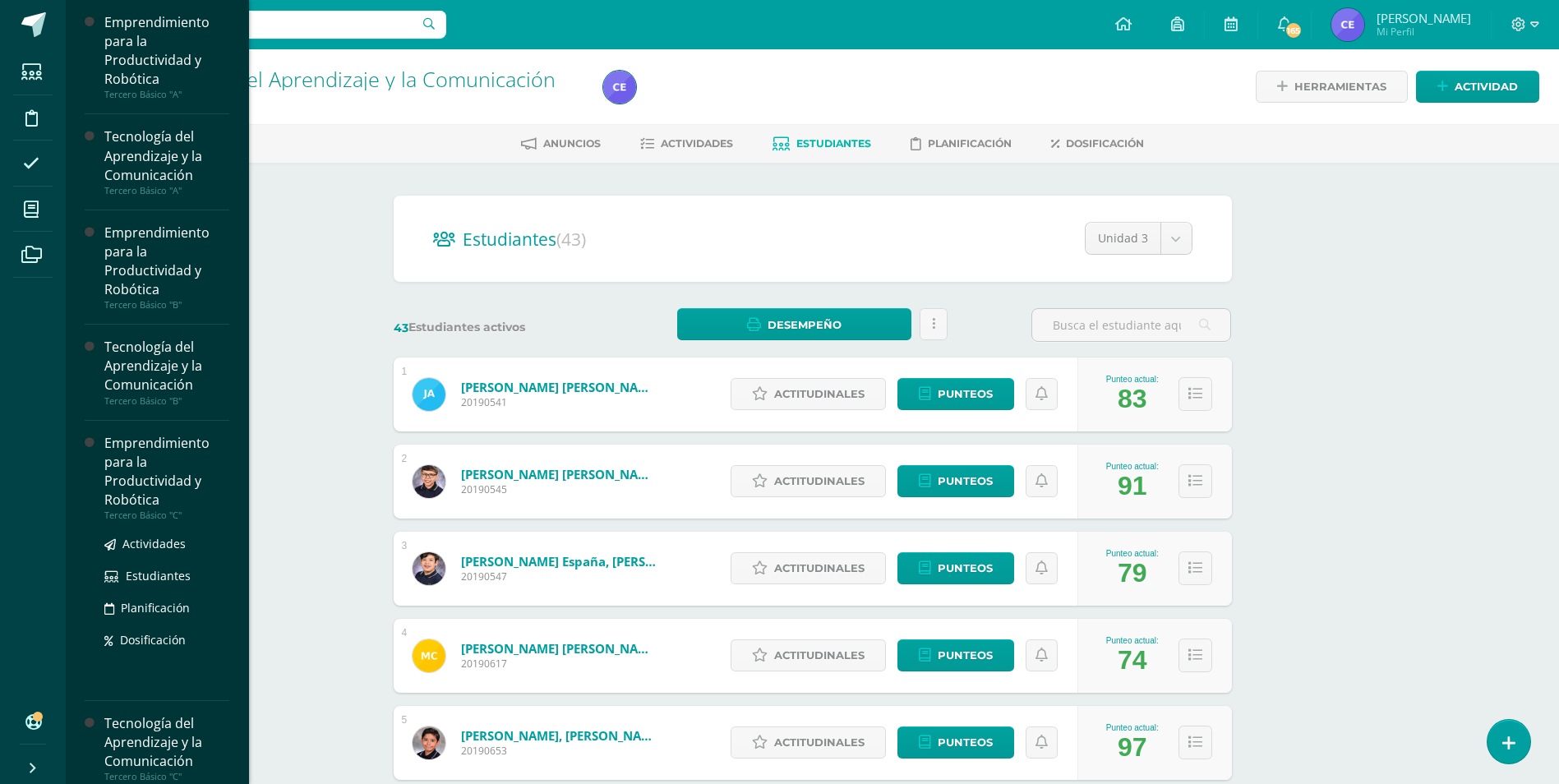
click at [130, 472] on div "Emprendimiento para la Productividad y Robótica" at bounding box center [167, 471] width 125 height 76
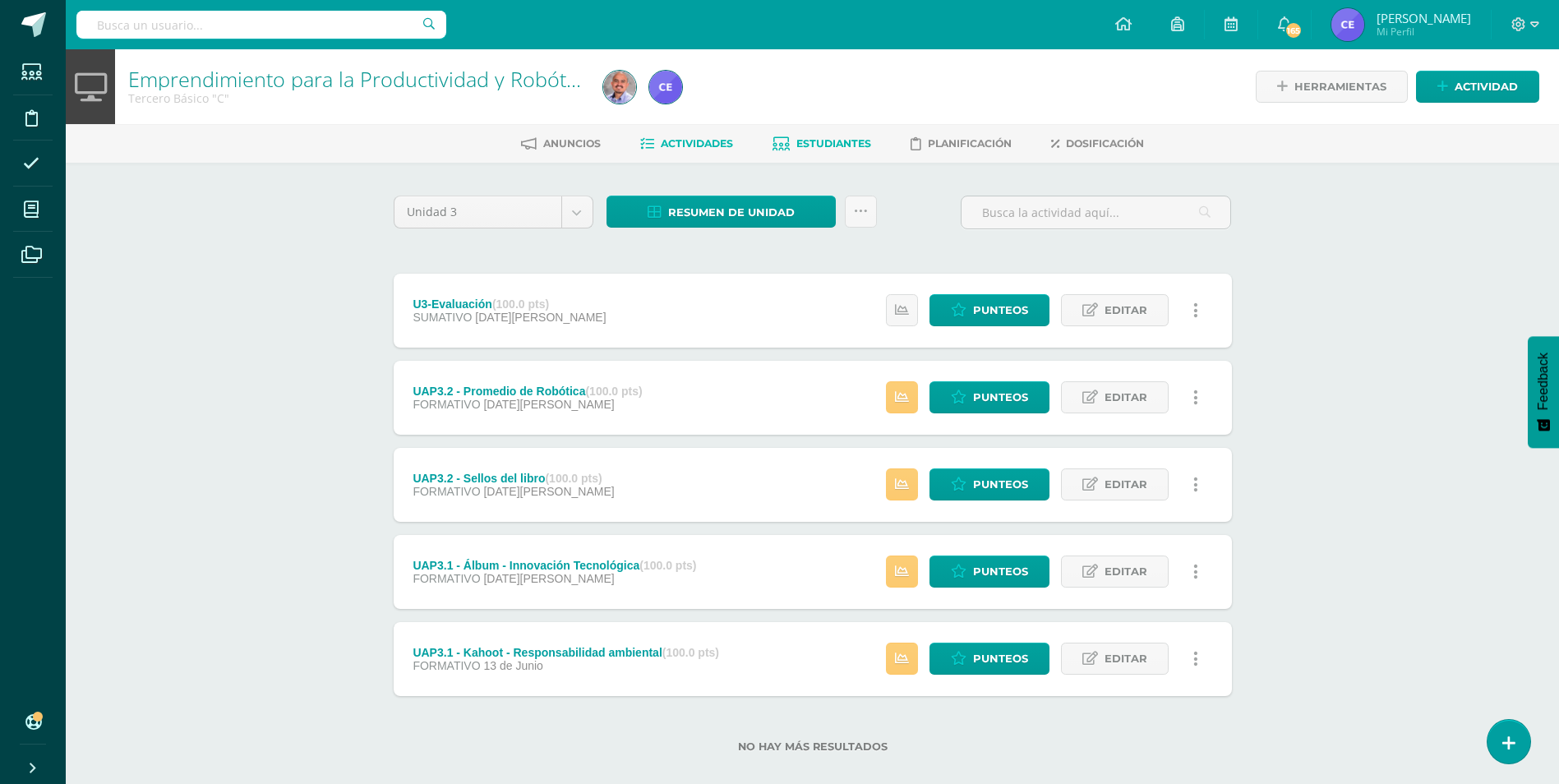
click at [833, 144] on span "Estudiantes" at bounding box center [834, 143] width 75 height 12
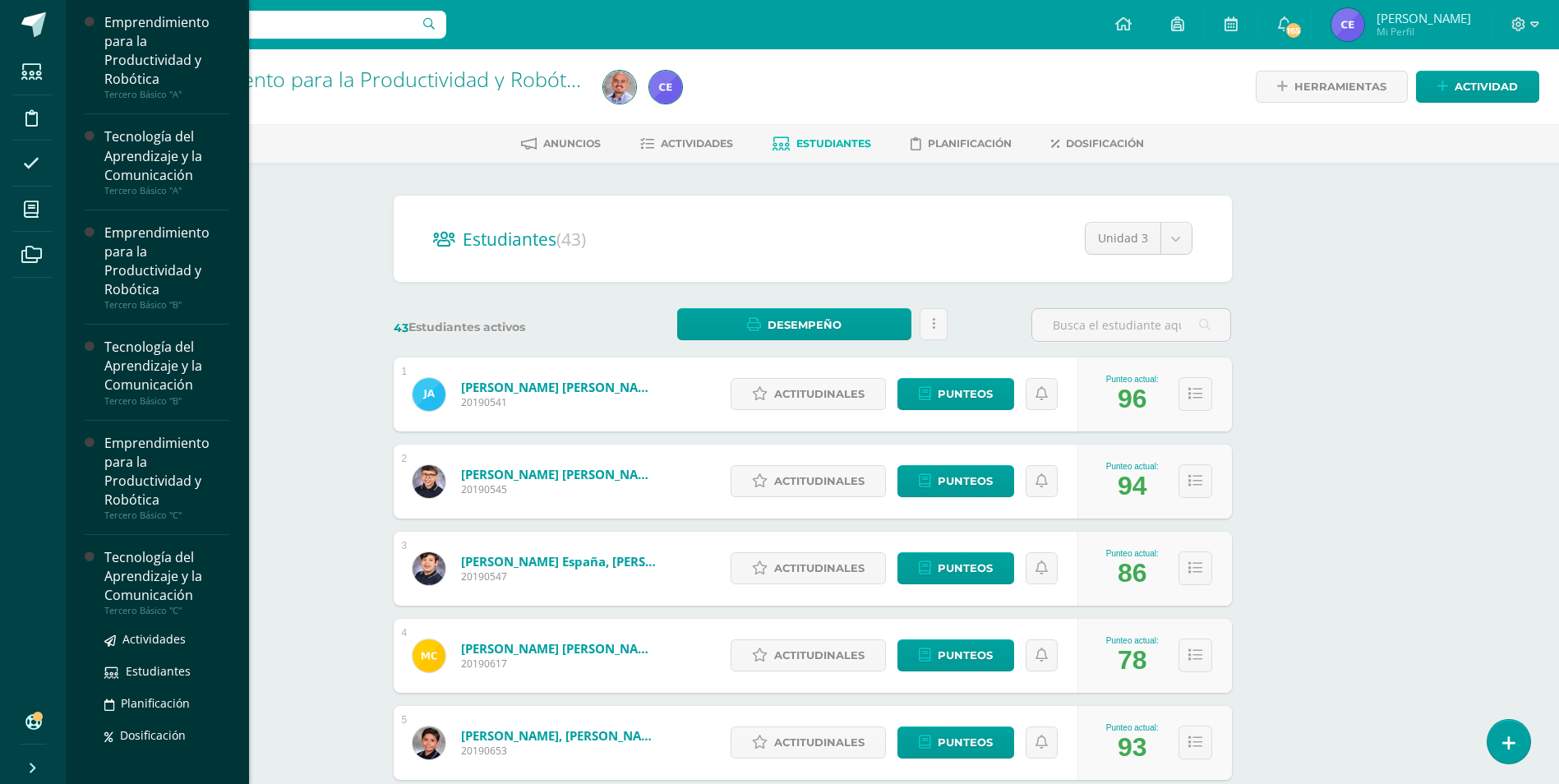
click at [149, 580] on div "Tecnología del Aprendizaje y la Comunicación" at bounding box center [167, 576] width 125 height 57
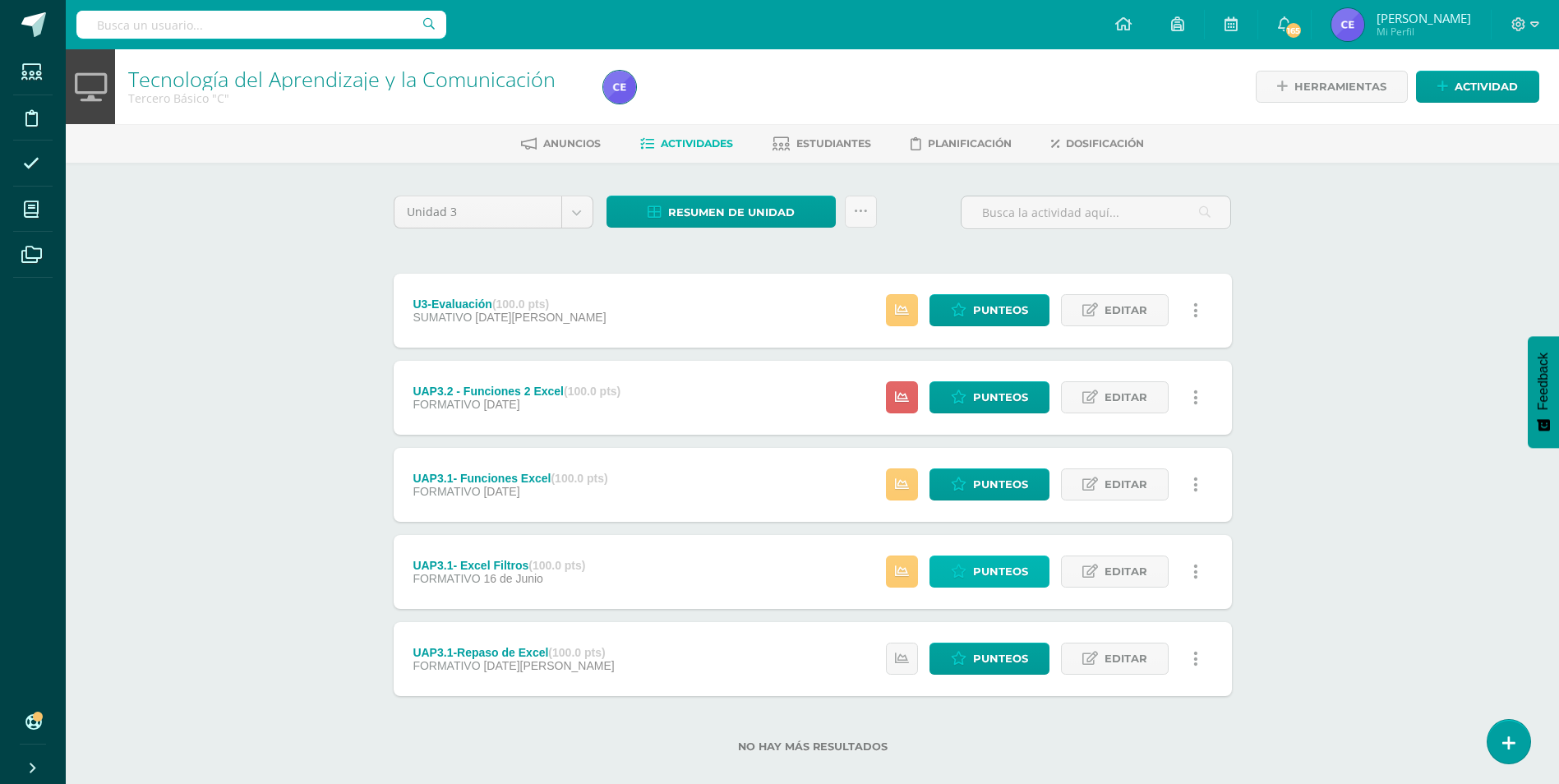
click at [1023, 571] on span "Punteos" at bounding box center [1001, 571] width 55 height 30
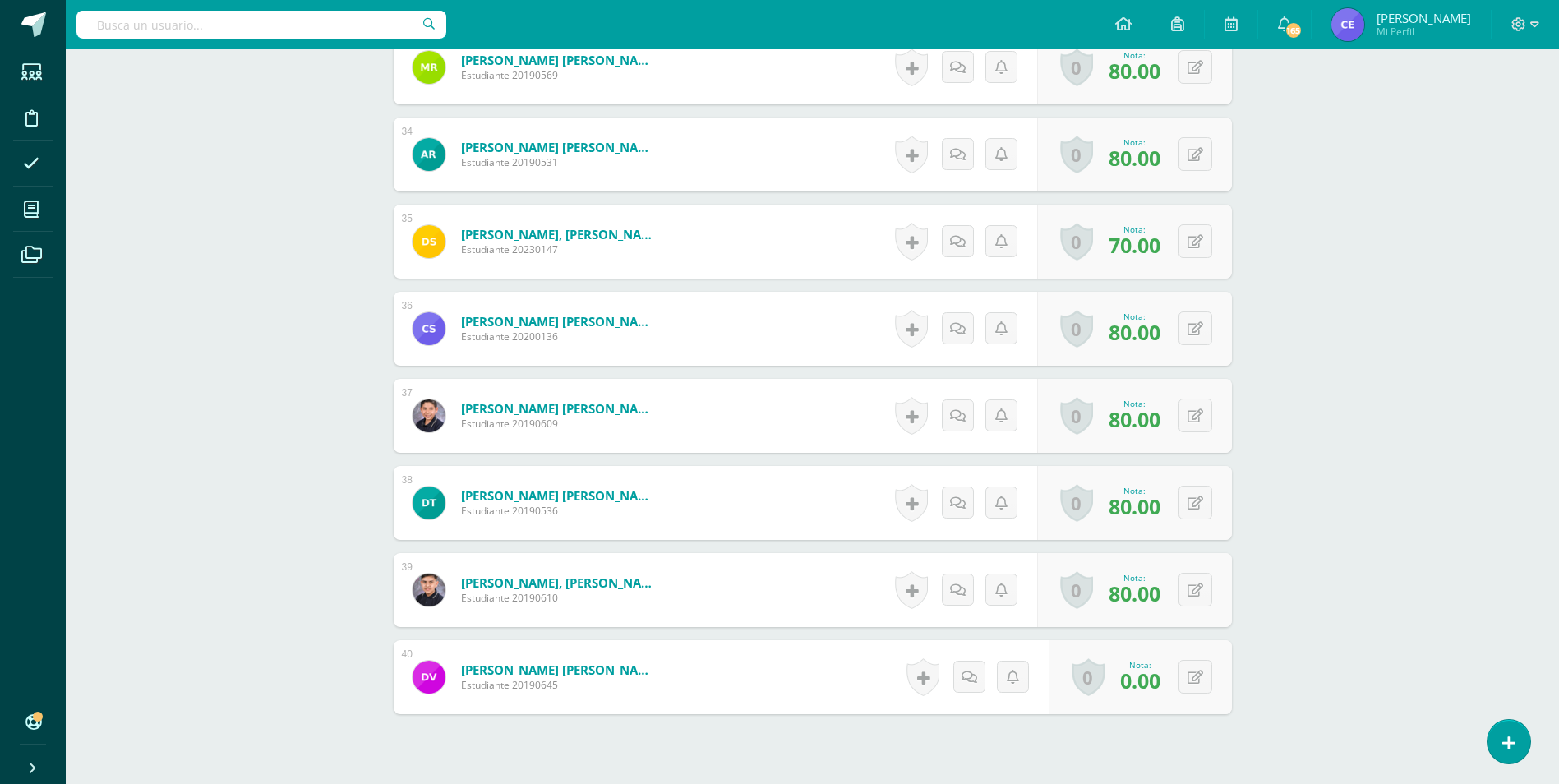
scroll to position [3393, 0]
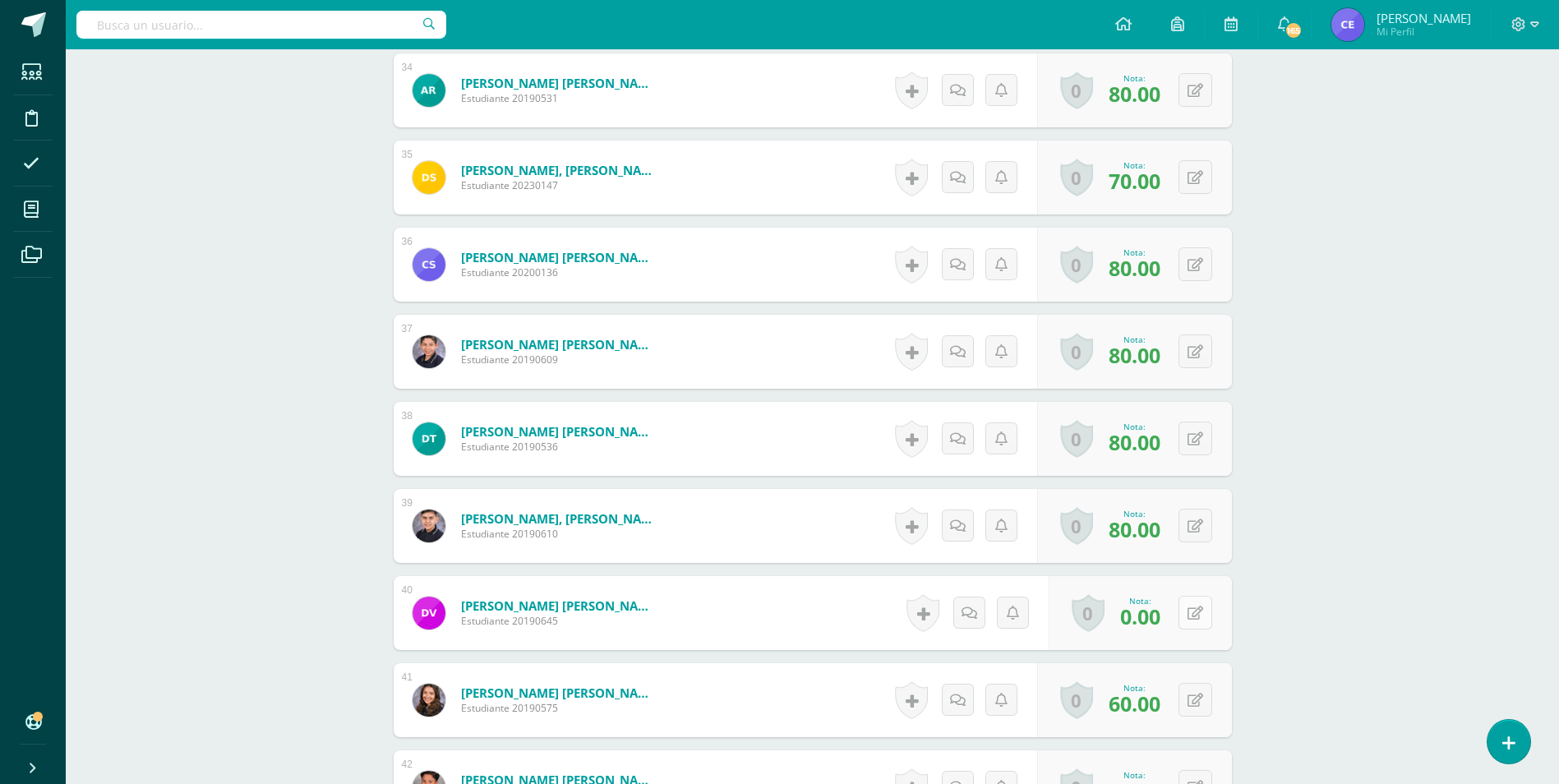
click at [1202, 614] on button at bounding box center [1195, 612] width 34 height 34
type input "40"
click at [1172, 623] on link at bounding box center [1163, 618] width 33 height 33
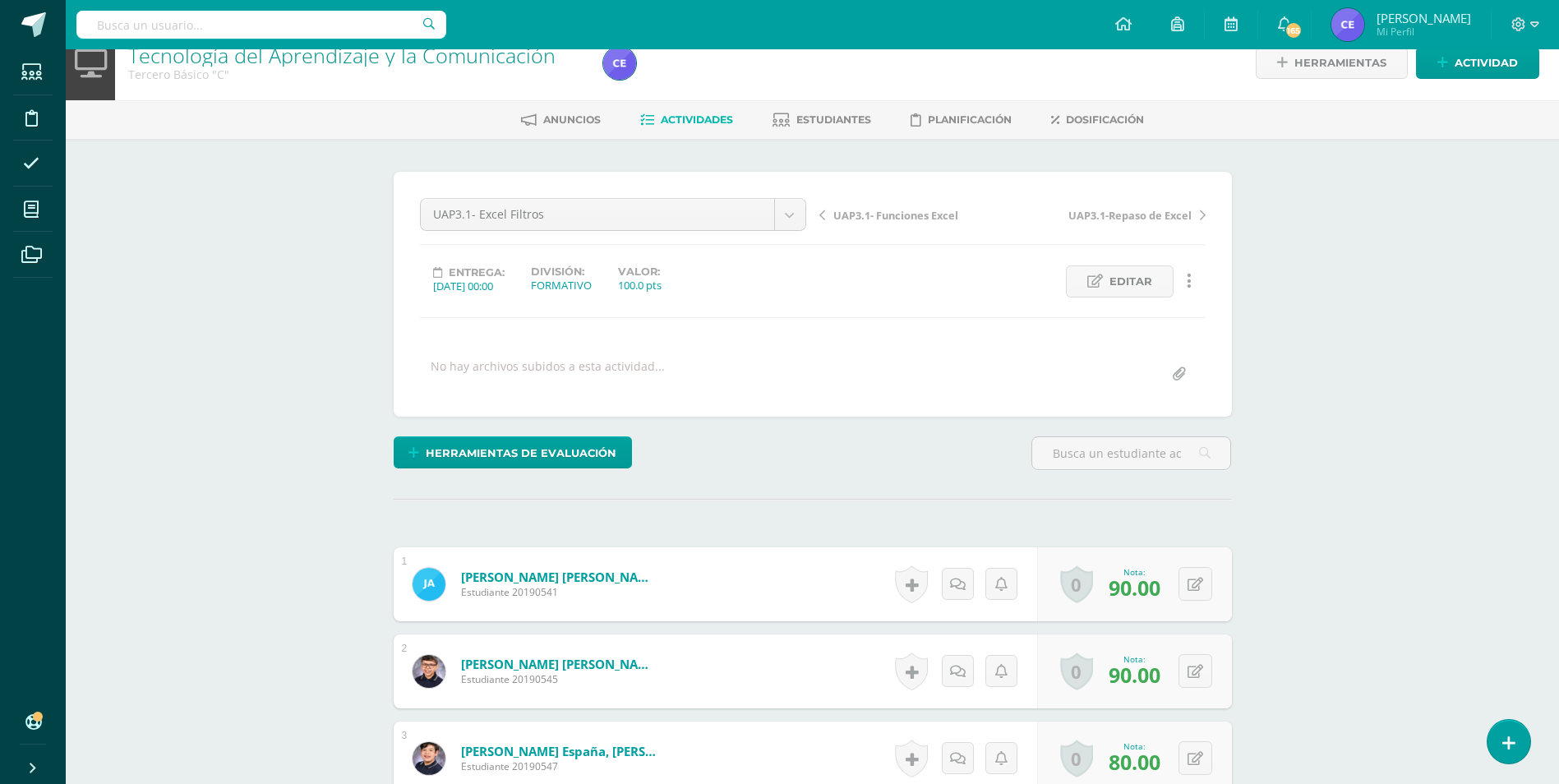
scroll to position [0, 0]
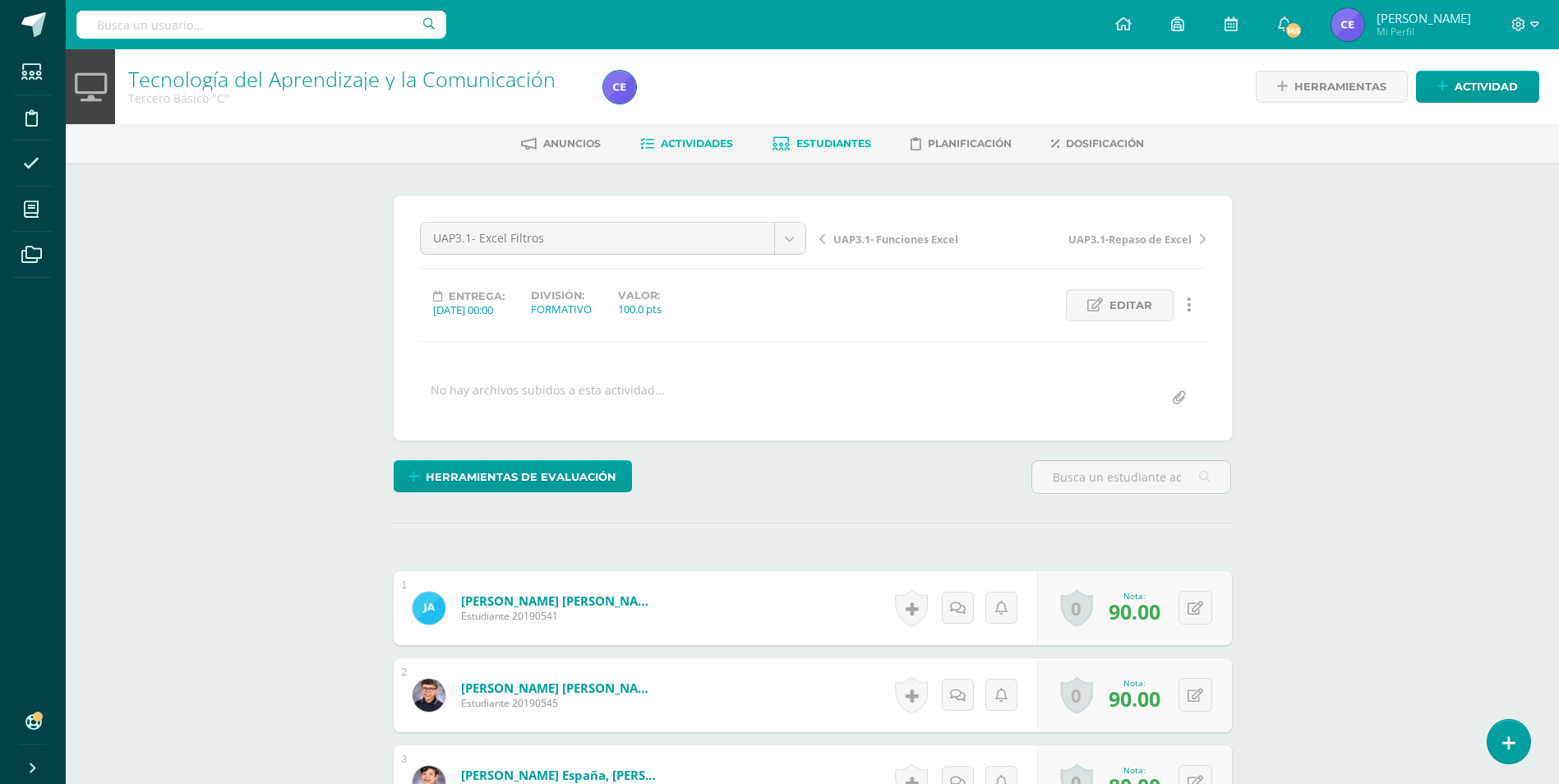
click at [831, 139] on span "Estudiantes" at bounding box center [834, 143] width 75 height 12
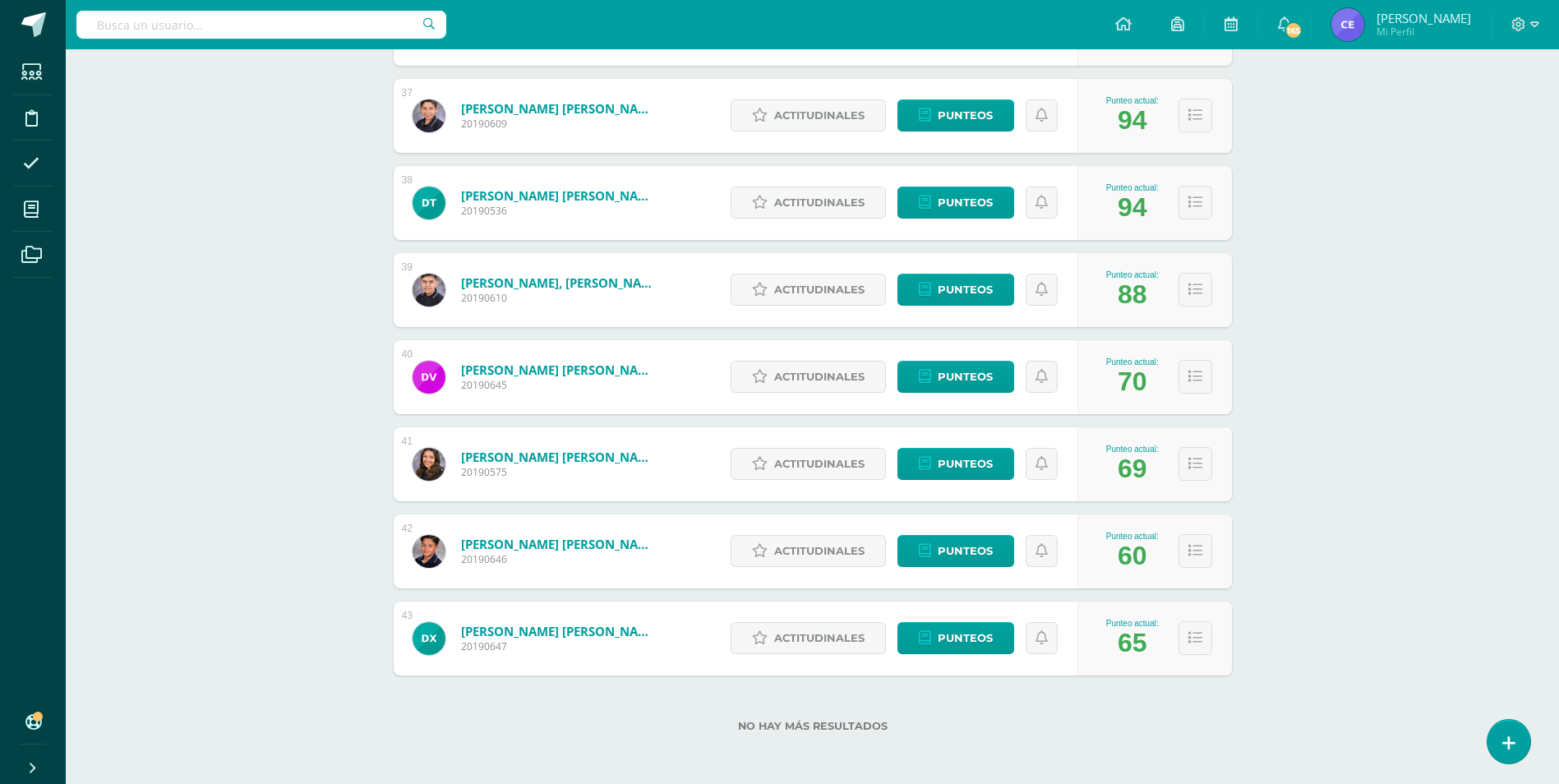
scroll to position [3416, 0]
click at [975, 369] on span "Punteos" at bounding box center [965, 375] width 55 height 30
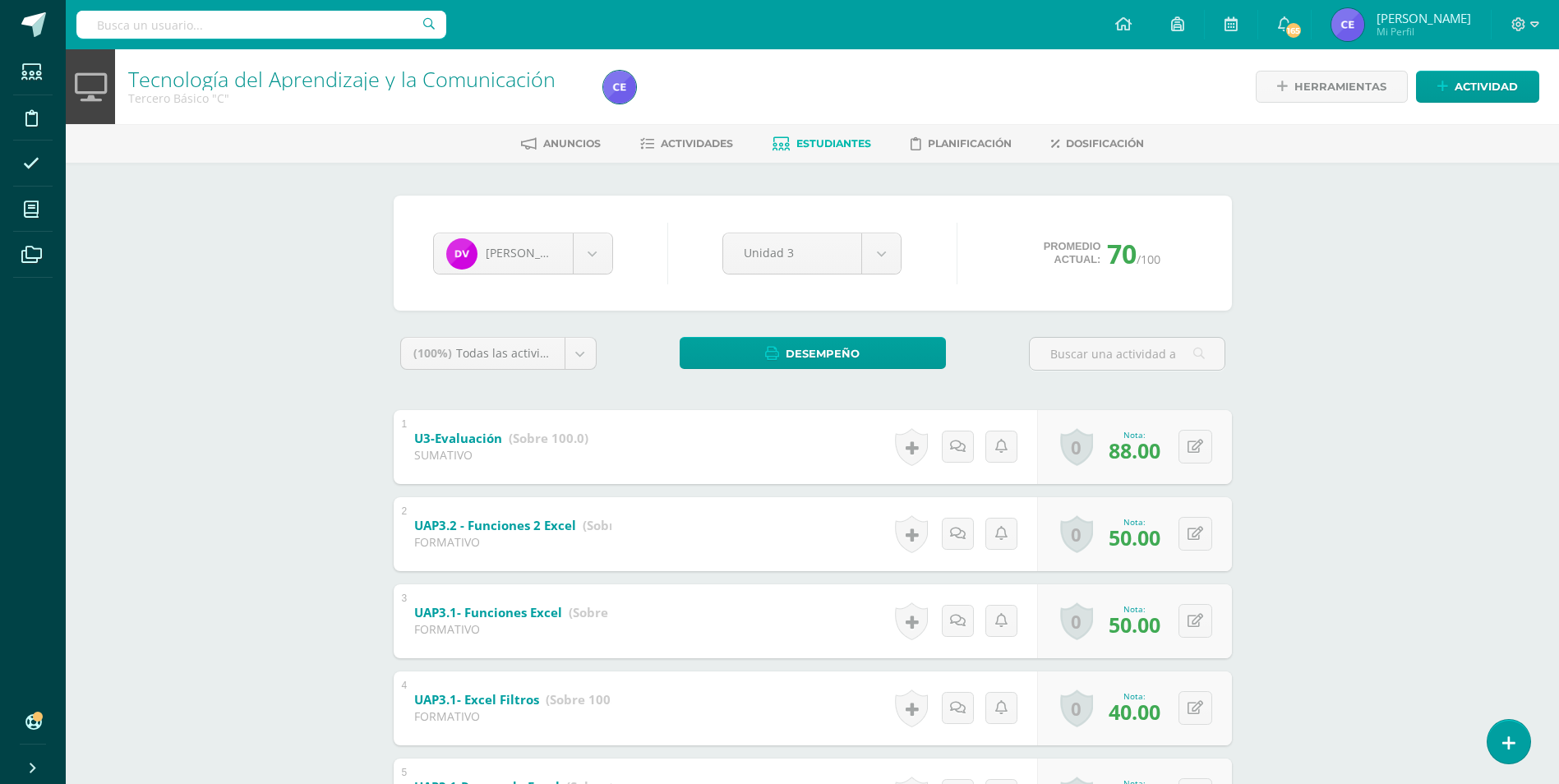
click at [840, 143] on span "Estudiantes" at bounding box center [834, 143] width 75 height 12
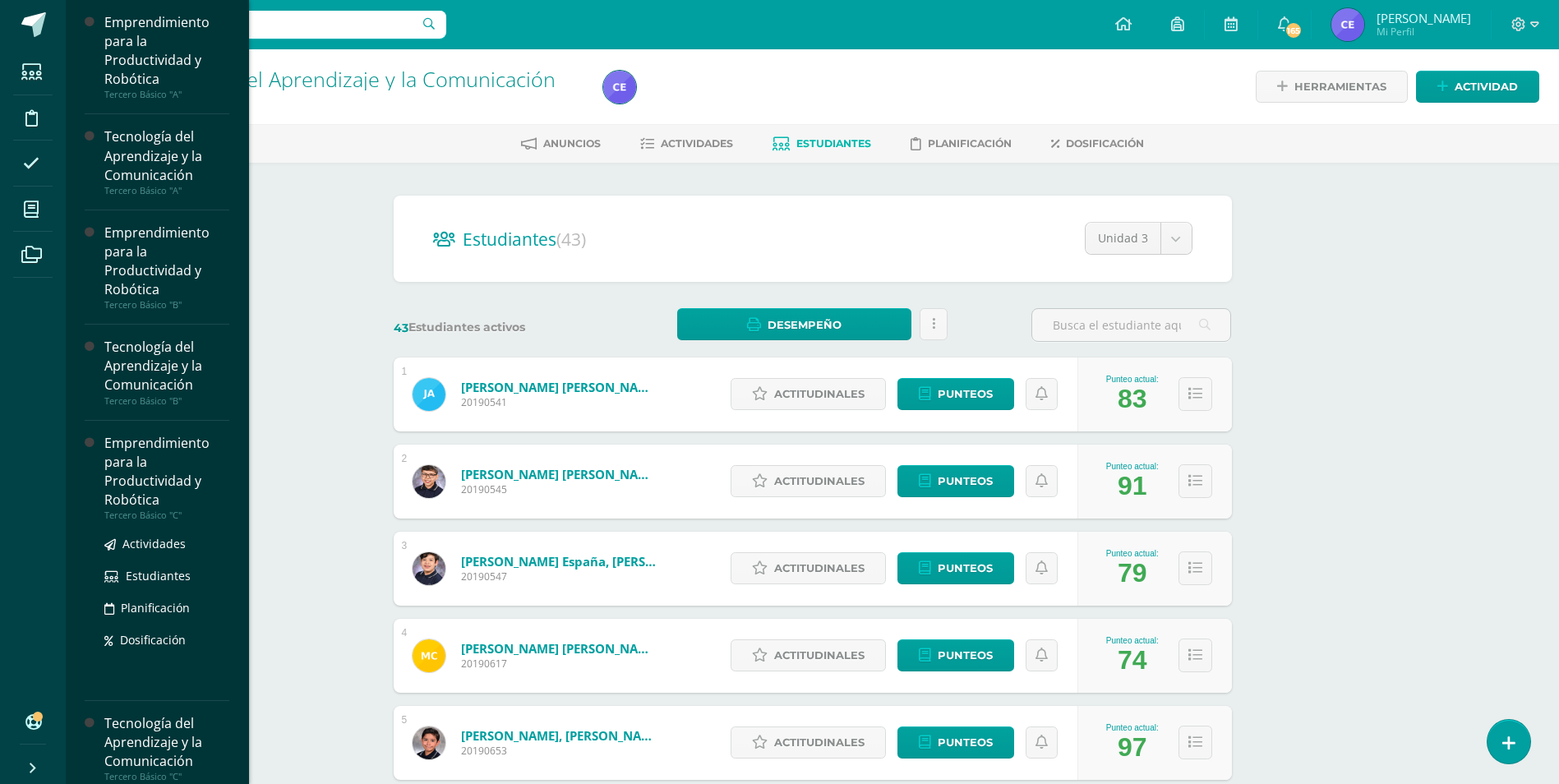
click at [142, 478] on div "Emprendimiento para la Productividad y Robótica" at bounding box center [167, 471] width 125 height 76
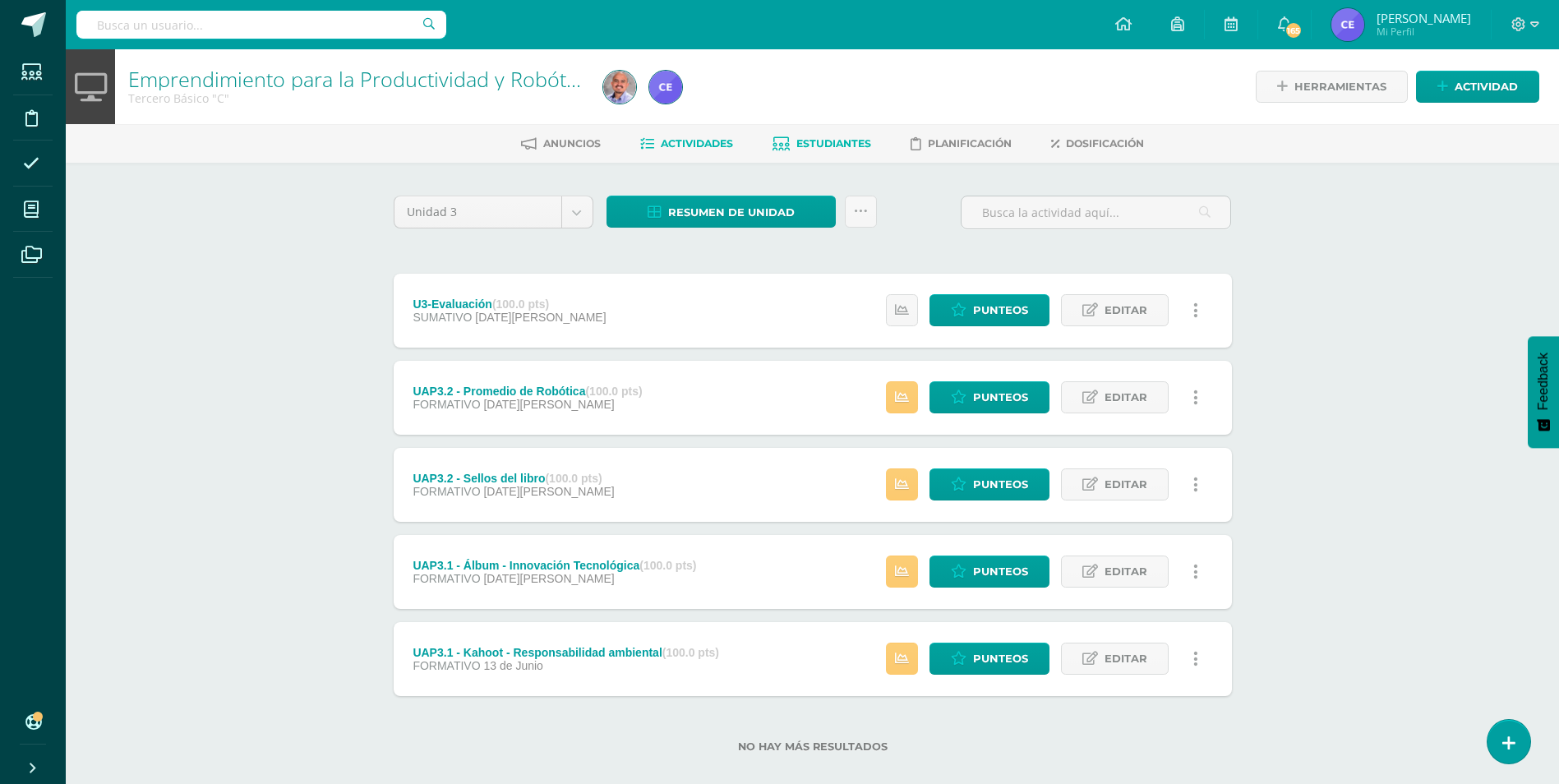
click at [818, 135] on link "Estudiantes" at bounding box center [823, 144] width 99 height 27
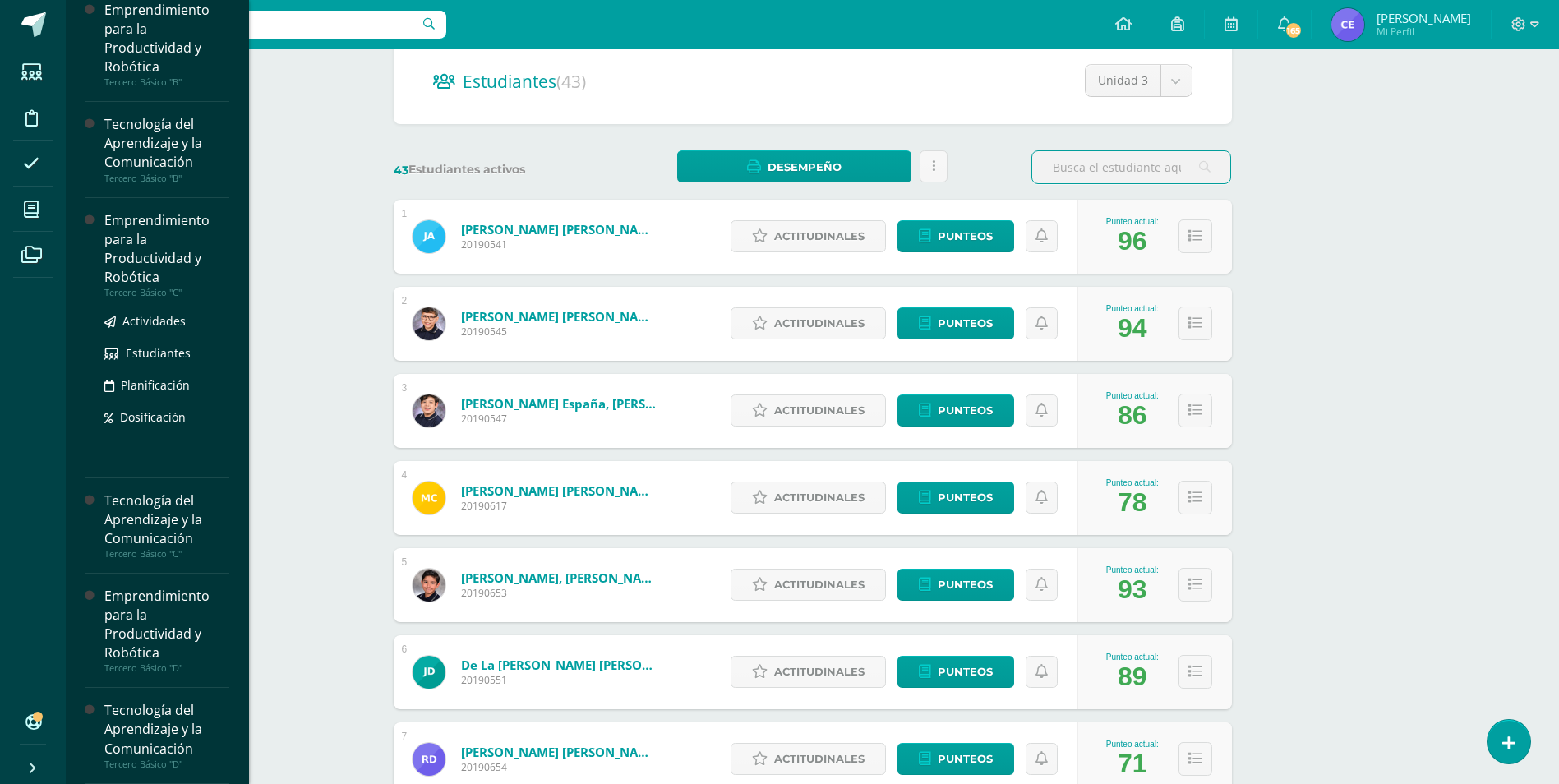
scroll to position [165, 0]
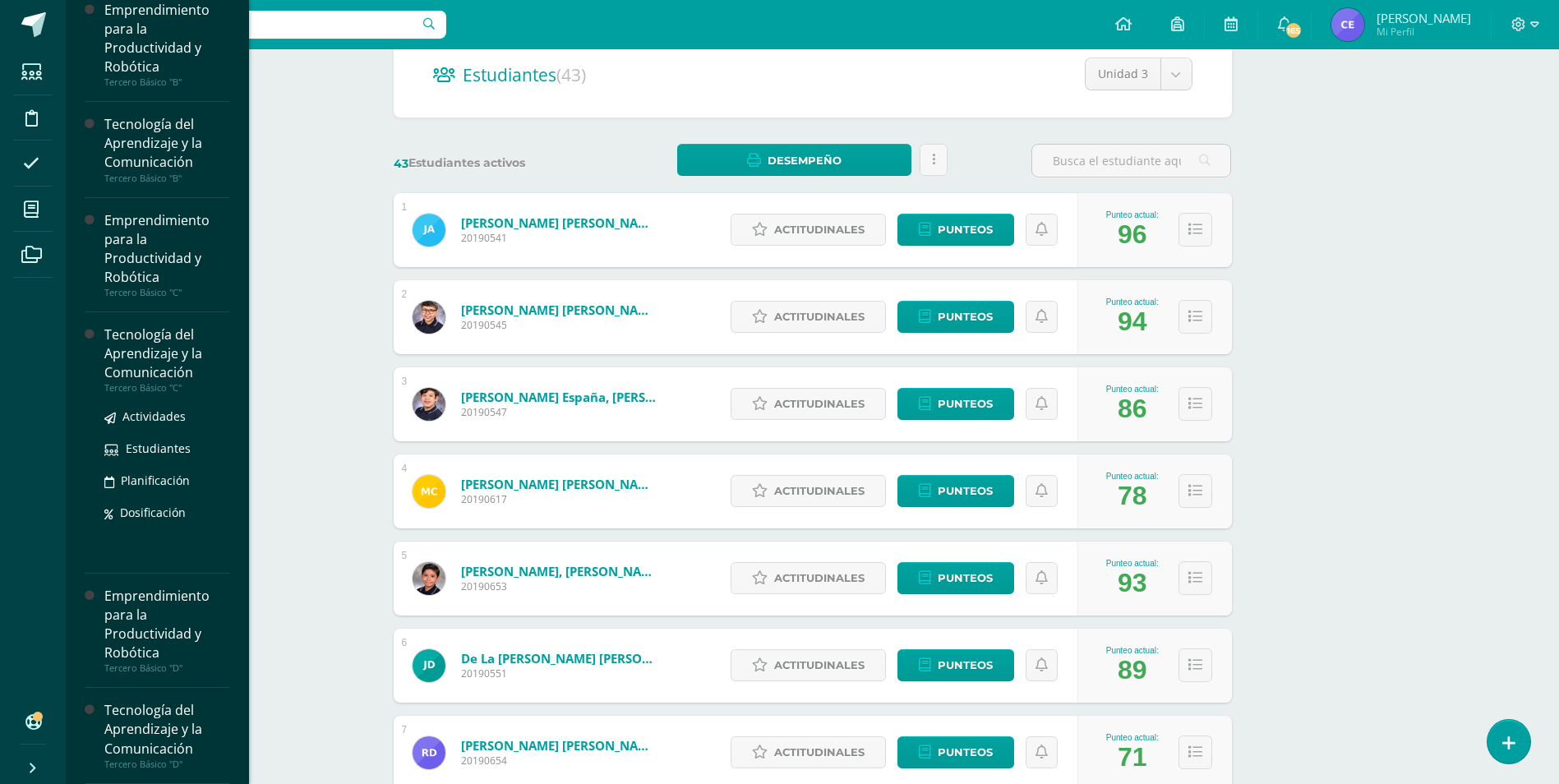
click at [148, 360] on div "Tecnología del Aprendizaje y la Comunicación" at bounding box center [167, 354] width 125 height 57
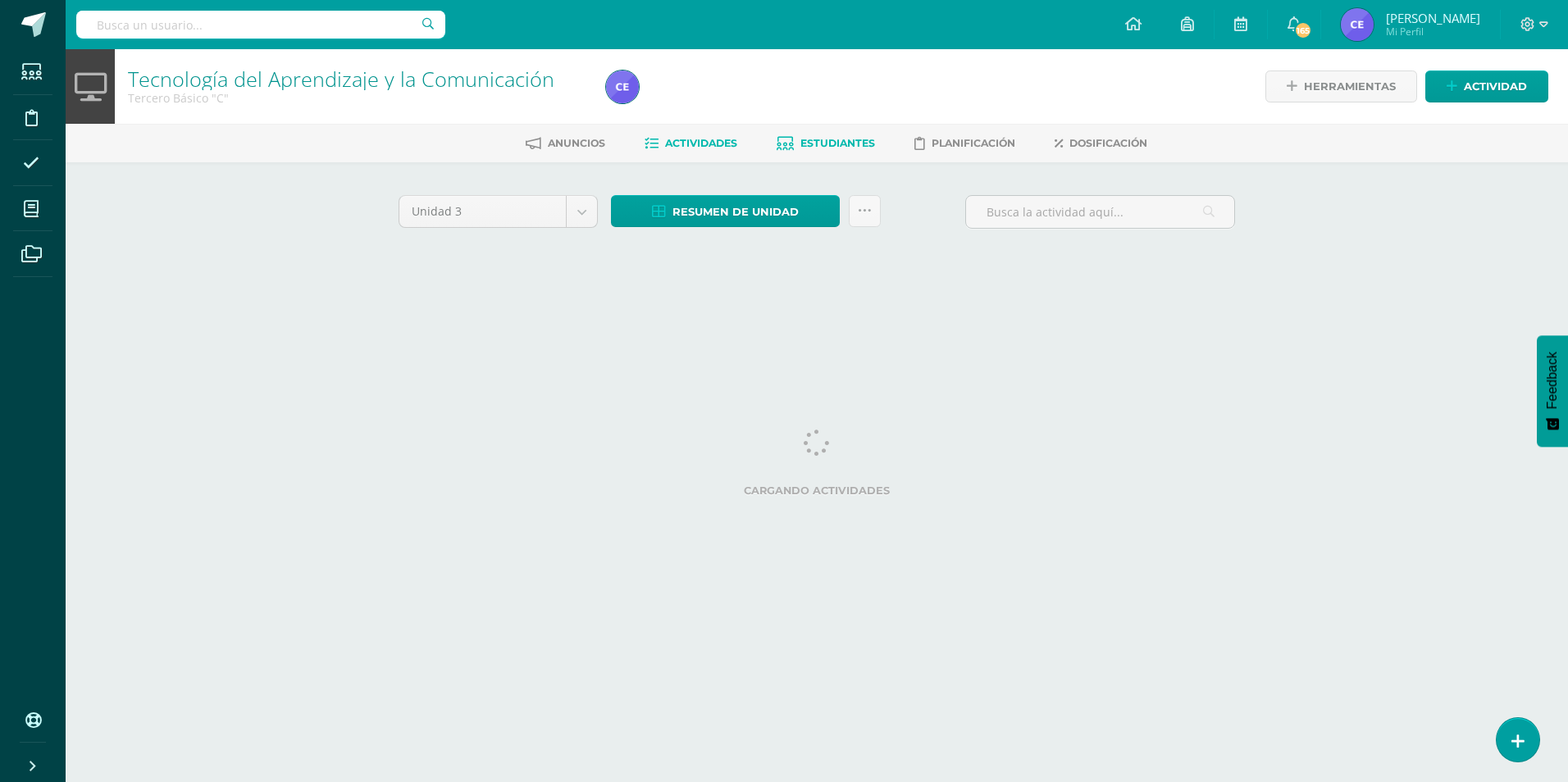
click at [855, 137] on span "Estudiantes" at bounding box center [838, 142] width 75 height 12
